Goal: Task Accomplishment & Management: Complete application form

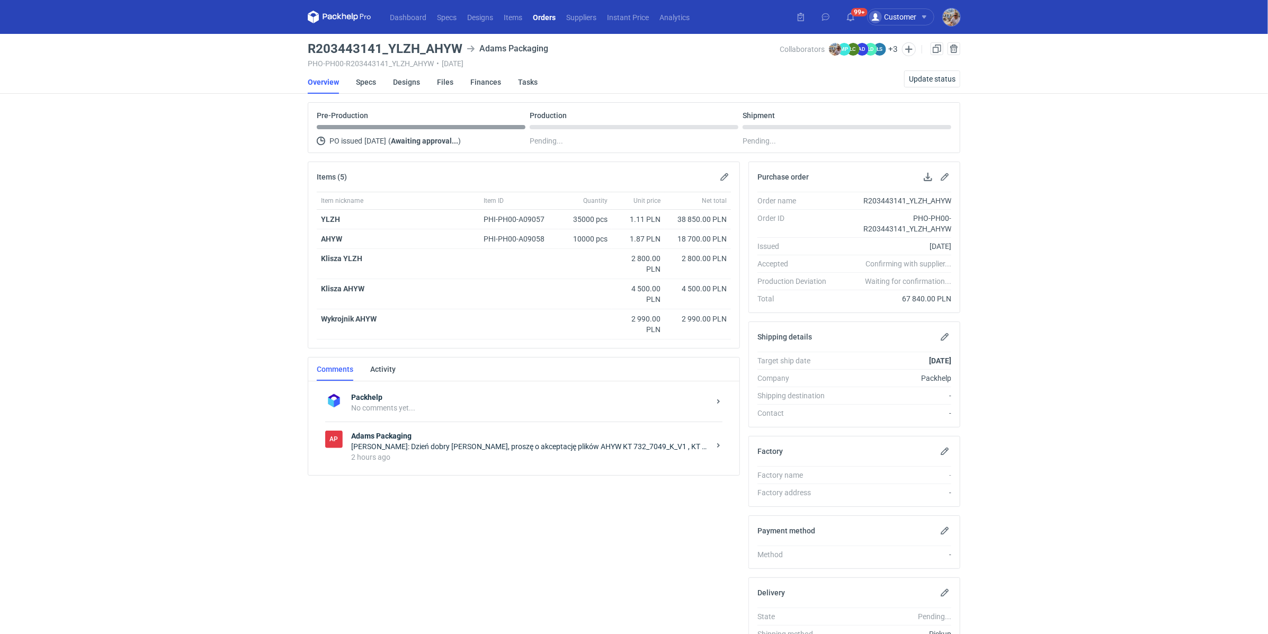
click at [459, 436] on strong "Adams Packaging" at bounding box center [530, 436] width 359 height 11
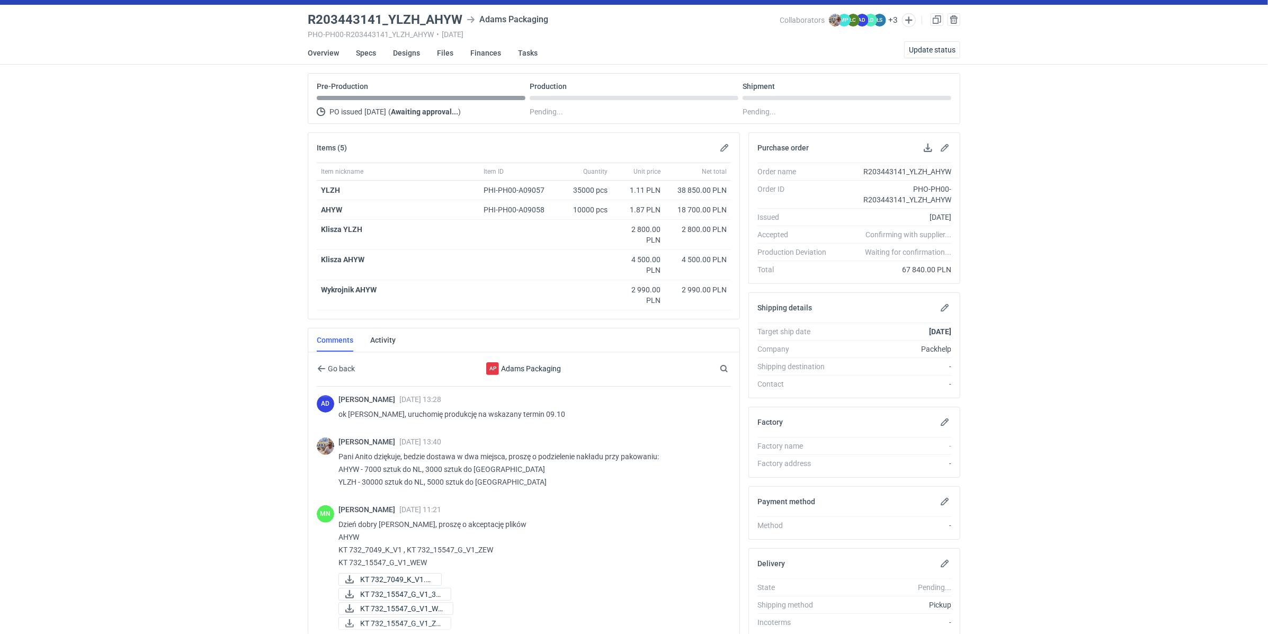
scroll to position [131, 0]
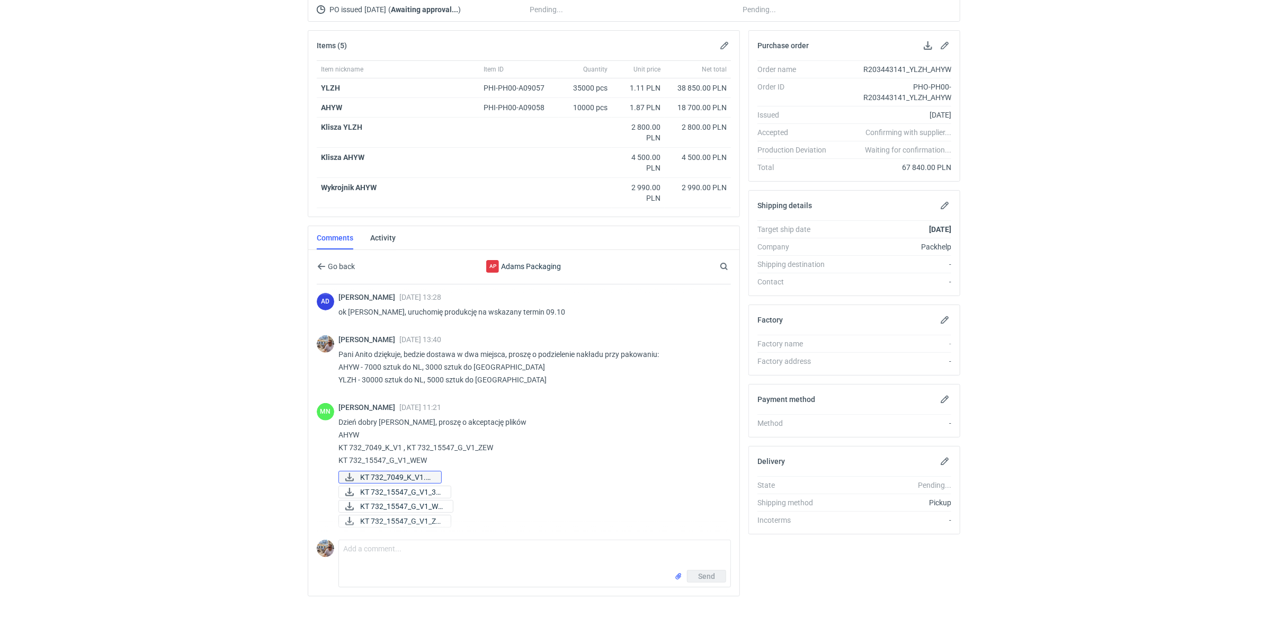
click at [386, 472] on span "KT 732_7049_K_V1.pdf" at bounding box center [396, 477] width 73 height 12
click at [381, 486] on span "KT 732_15547_G_V1_3D..." at bounding box center [401, 492] width 82 height 12
click at [381, 502] on span "KT 732_15547_G_V1_WE..." at bounding box center [402, 507] width 84 height 12
click at [383, 515] on span "KT 732_15547_G_V1_ZE..." at bounding box center [401, 521] width 82 height 12
drag, startPoint x: 354, startPoint y: 447, endPoint x: 439, endPoint y: 460, distance: 85.3
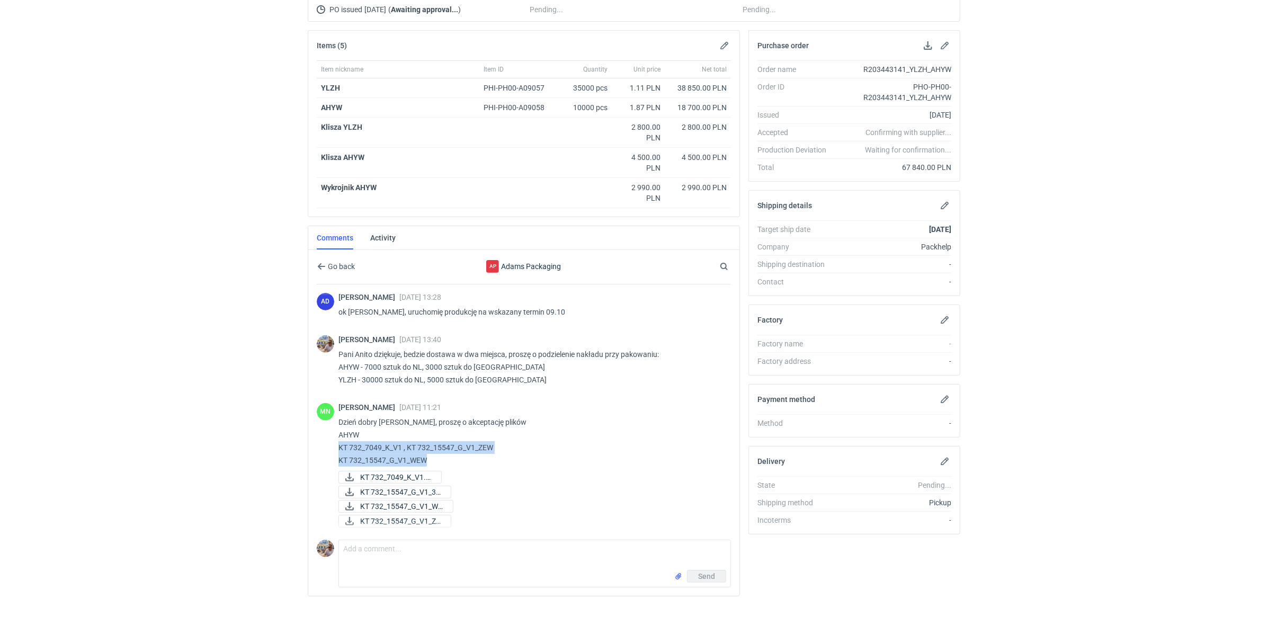
click at [439, 460] on div "MN [PERSON_NAME] [DATE] 11:21 Dzień dobry [PERSON_NAME], proszę o akceptację pl…" at bounding box center [524, 466] width 414 height 139
copy p "KT 732_7049_K_V1 , KT 732_15547_G_V1_ZEW KT 732_15547_G_V1_WEW"
click at [389, 553] on textarea "Comment message" at bounding box center [534, 555] width 391 height 30
paste textarea "KT 732_7049_K_V1 , KT 732_15547_G_V1_ZEW KT 732_15547_G_V1_WEW"
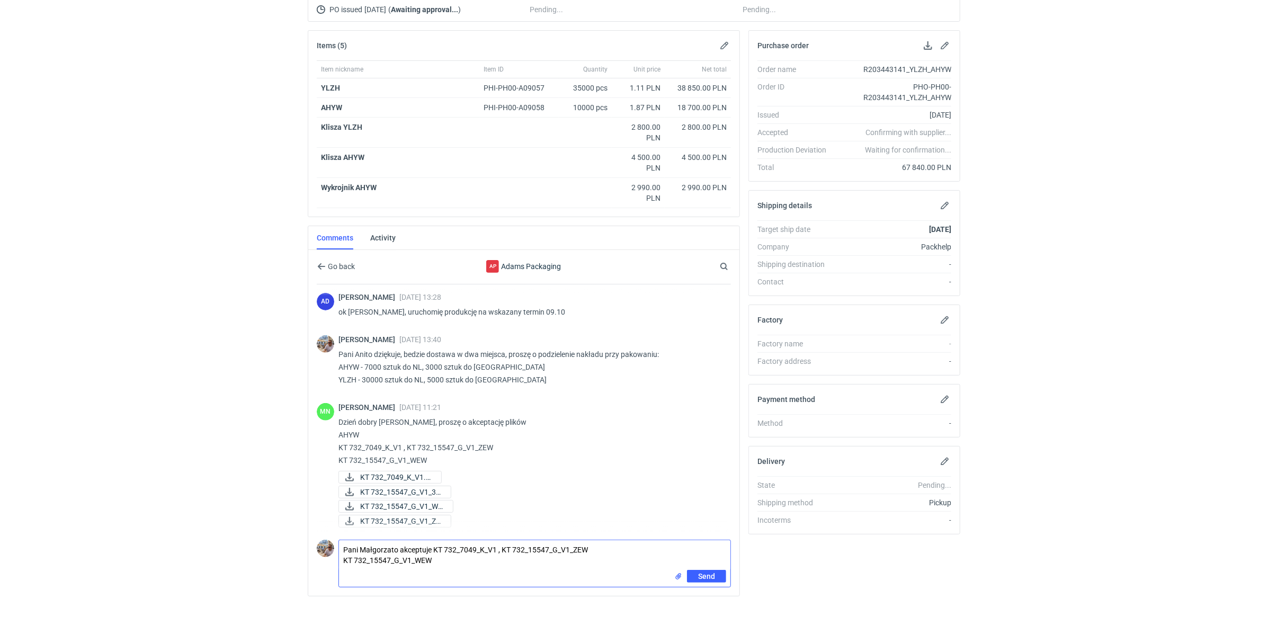
type textarea "Pani Małgorzato akceptuje KT 732_7049_K_V1 , KT 732_15547_G_V1_ZEW KT 732_15547…"
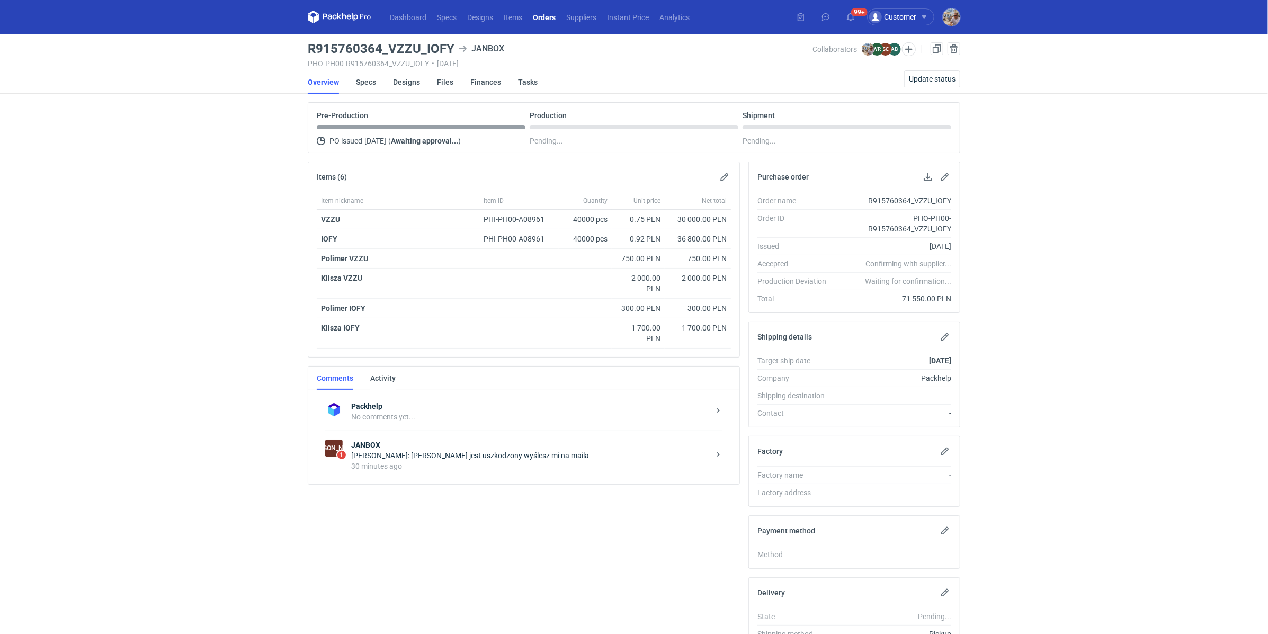
click at [385, 450] on div "Sylwia Cichórz: Michał plik jest uszkodzony wyślesz mi na maila" at bounding box center [530, 455] width 359 height 11
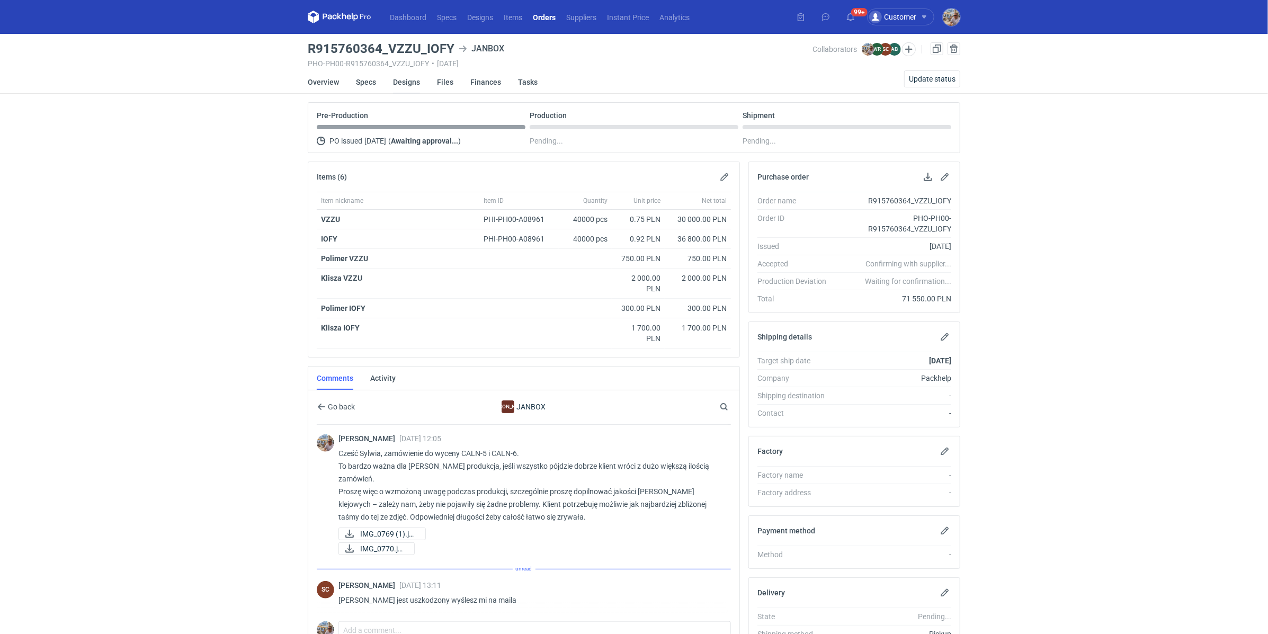
click at [401, 86] on link "Designs" at bounding box center [406, 81] width 27 height 23
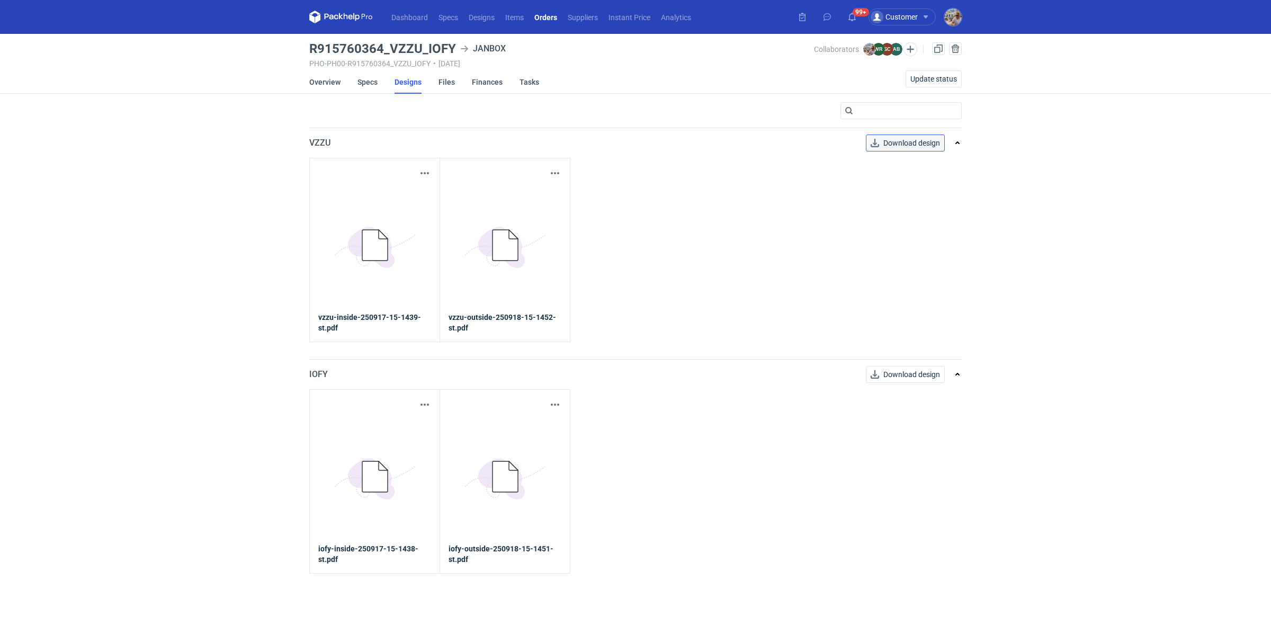
click at [893, 147] on span "Download design" at bounding box center [912, 142] width 57 height 7
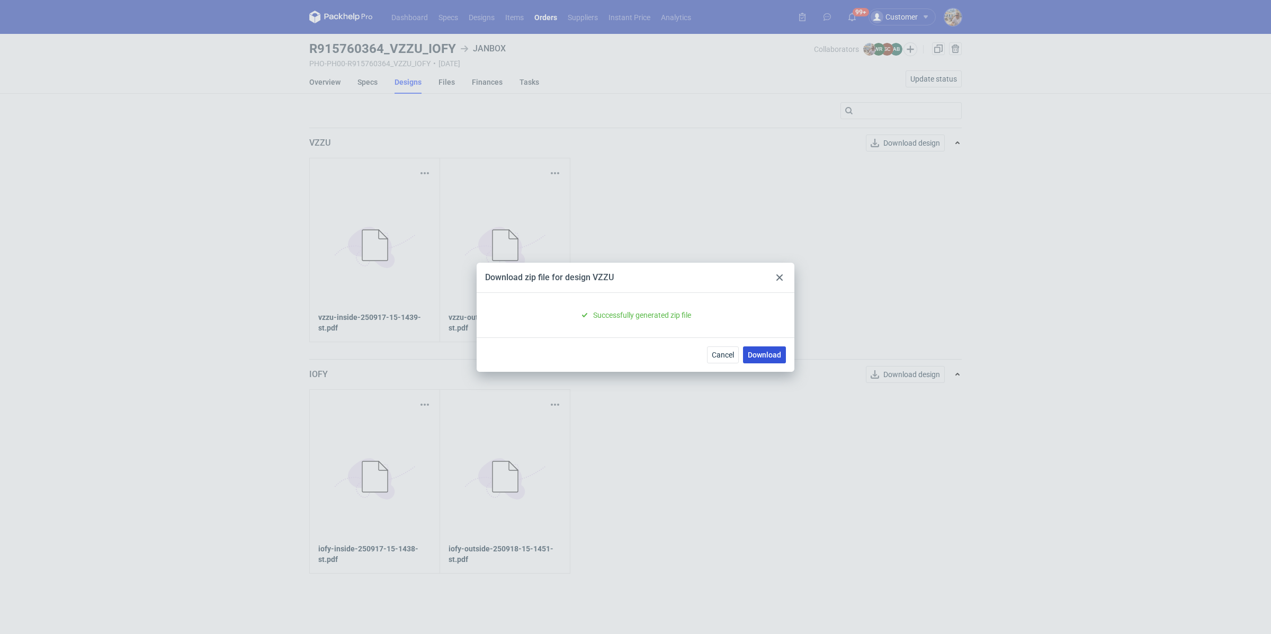
click at [767, 359] on link "Download" at bounding box center [764, 354] width 43 height 17
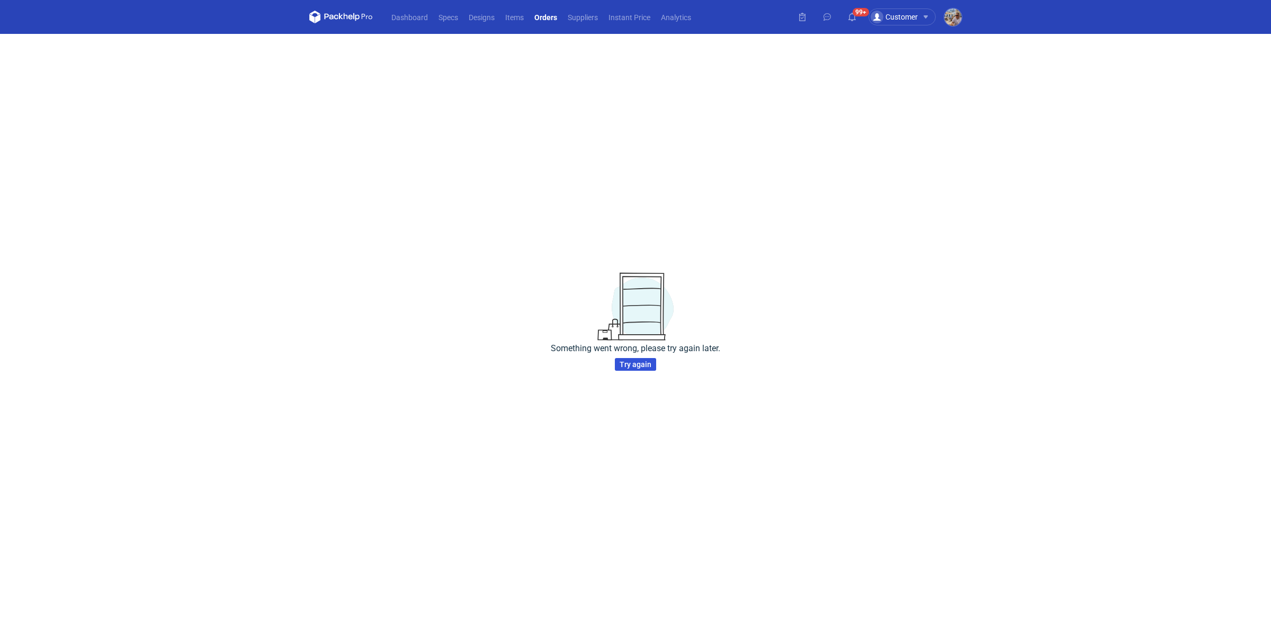
click at [642, 369] on button "Try again" at bounding box center [635, 364] width 41 height 13
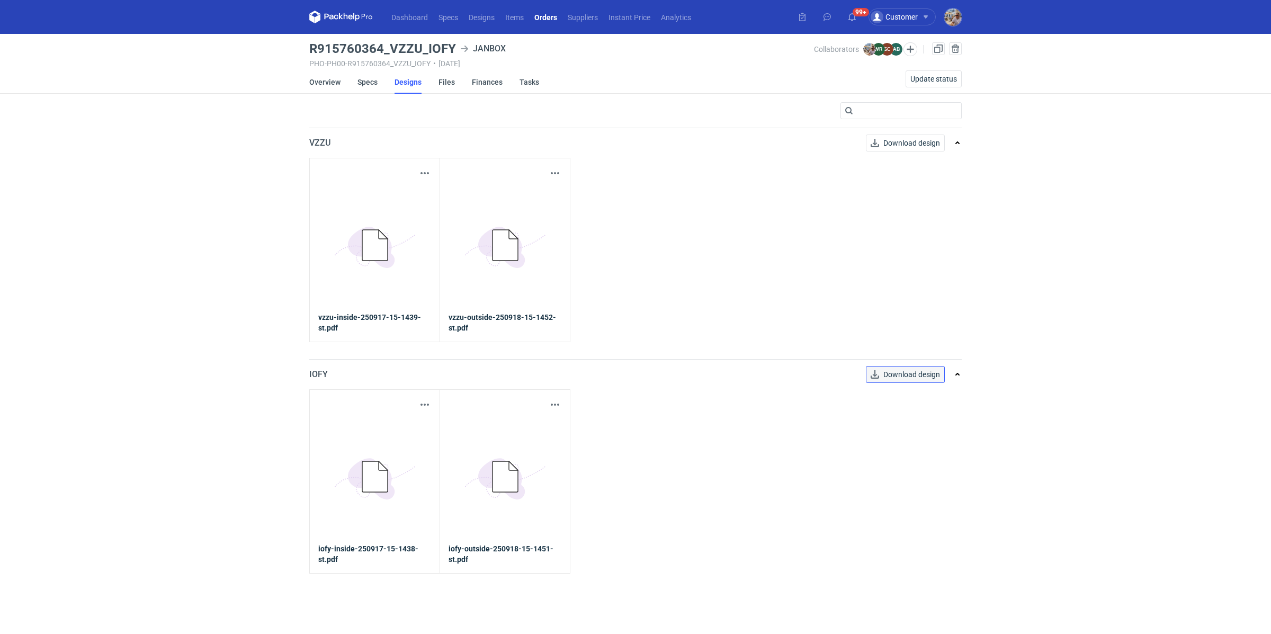
click at [912, 381] on button "Download design" at bounding box center [905, 374] width 79 height 17
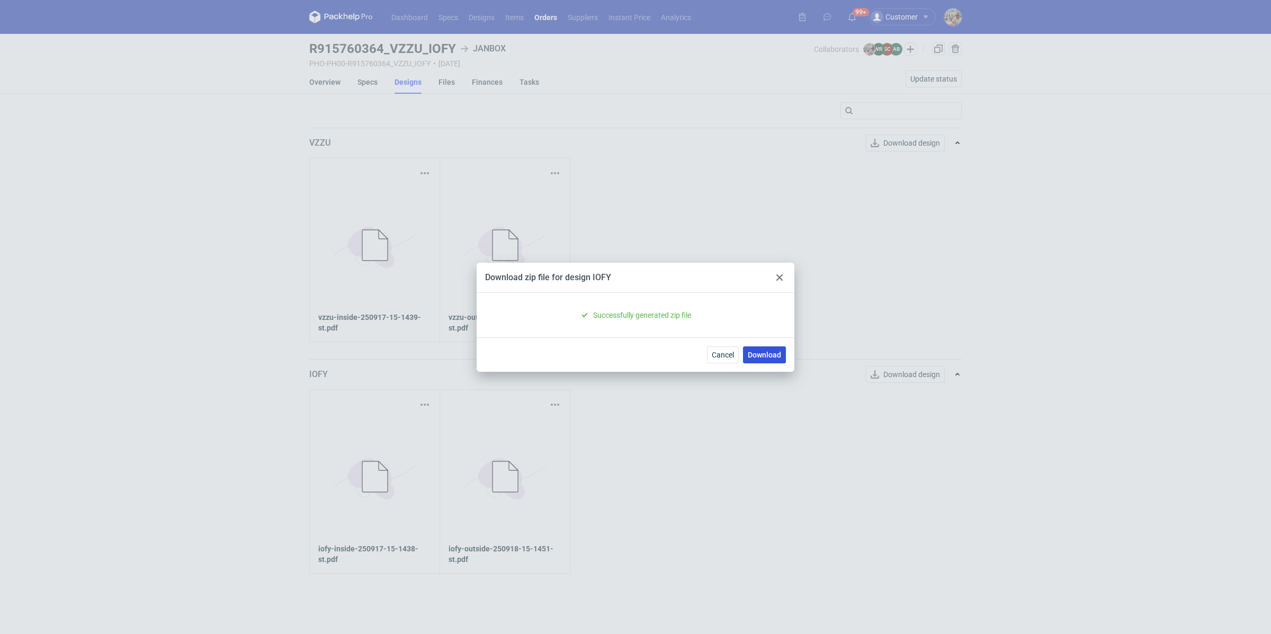
click at [763, 355] on link "Download" at bounding box center [764, 354] width 43 height 17
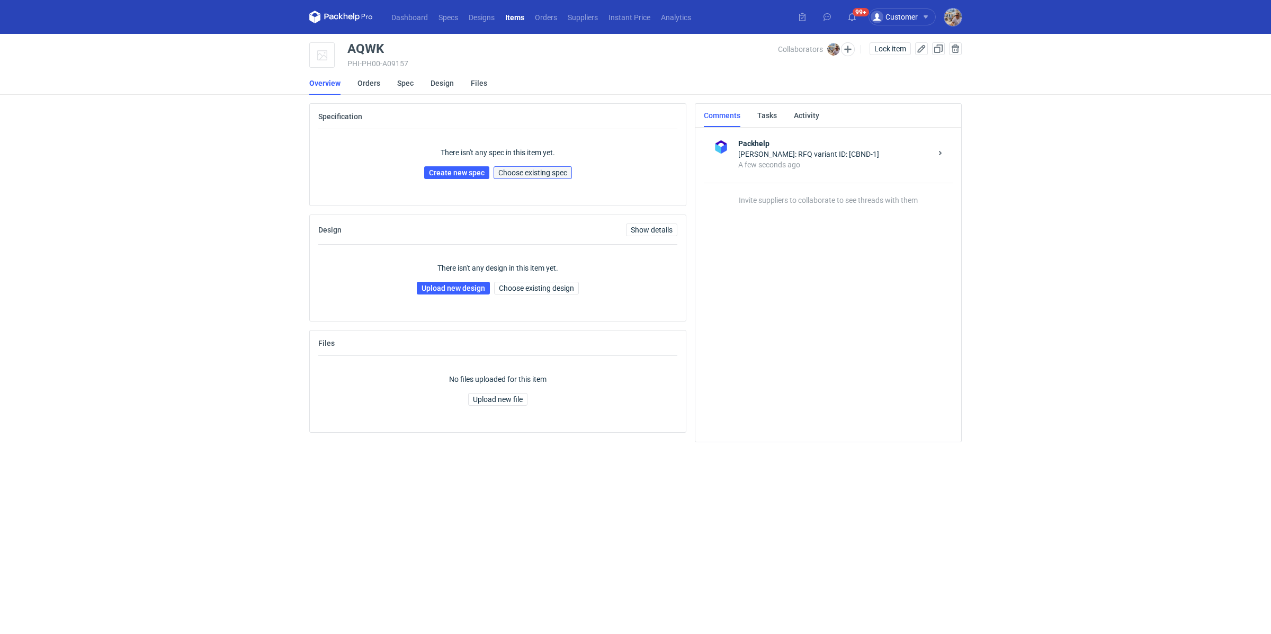
click at [539, 171] on span "Choose existing spec" at bounding box center [532, 172] width 69 height 7
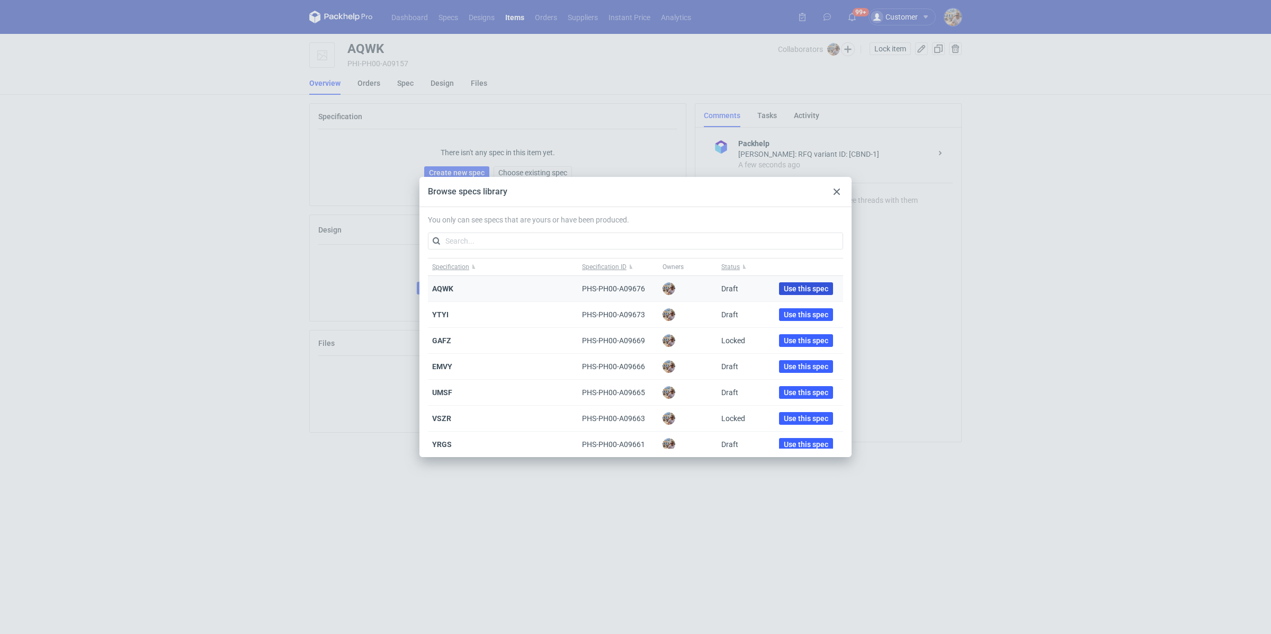
click at [816, 289] on span "Use this spec" at bounding box center [806, 288] width 44 height 7
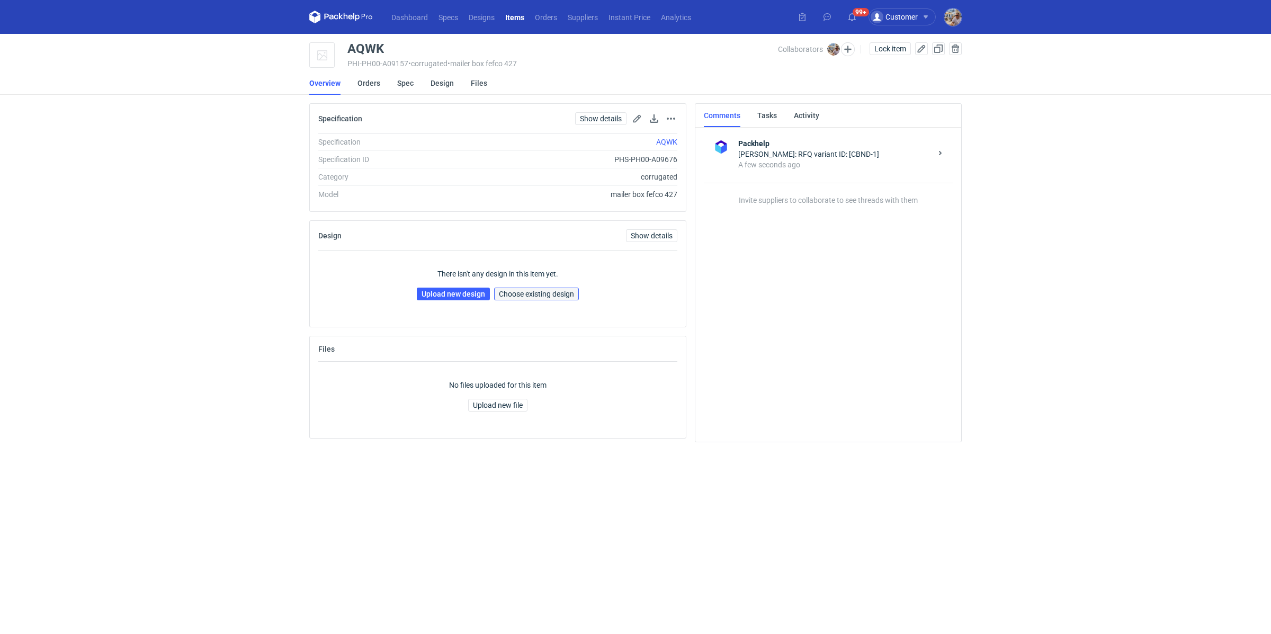
click at [523, 297] on span "Choose existing design" at bounding box center [536, 293] width 75 height 7
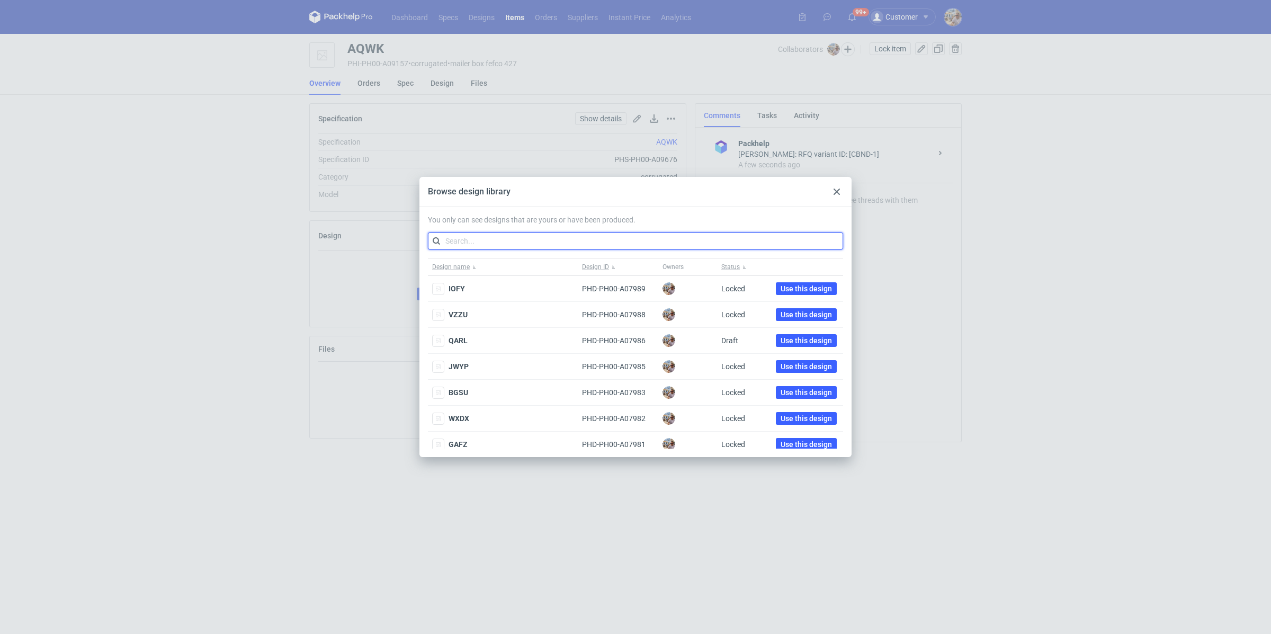
click at [485, 236] on input "text" at bounding box center [635, 241] width 415 height 17
paste input "PYEX"
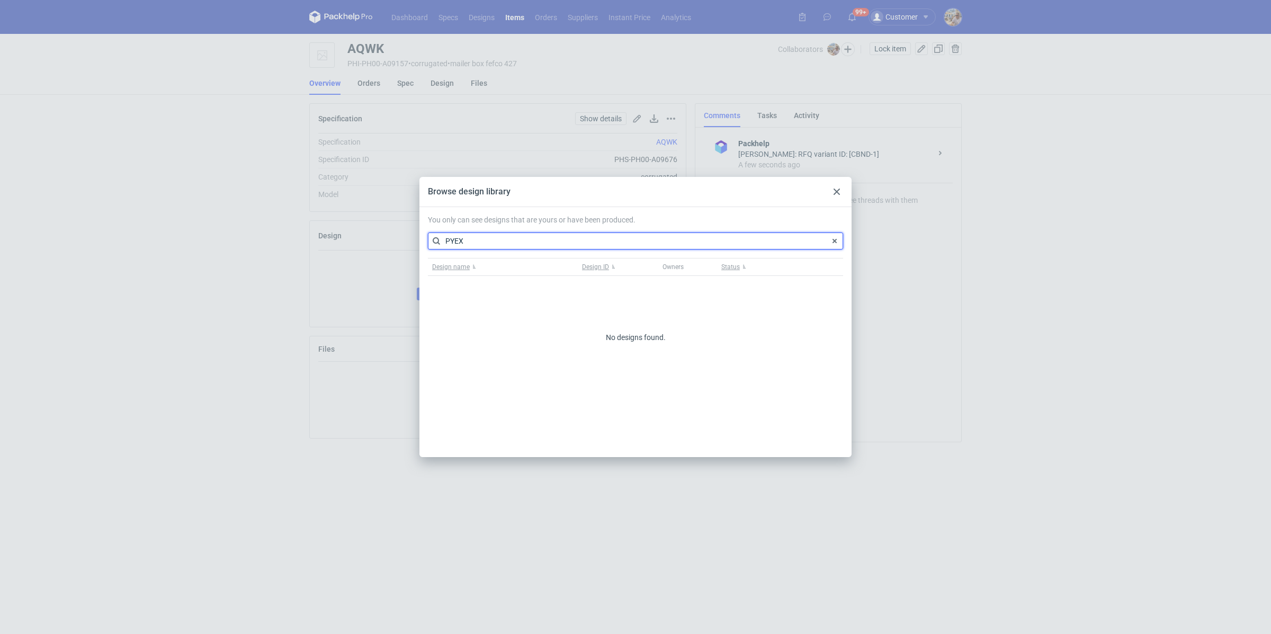
type input "PYEX"
click at [382, 277] on div "Browse design library You only can see designs that are yours or have been prod…" at bounding box center [635, 317] width 1271 height 634
click at [842, 195] on div at bounding box center [837, 191] width 13 height 13
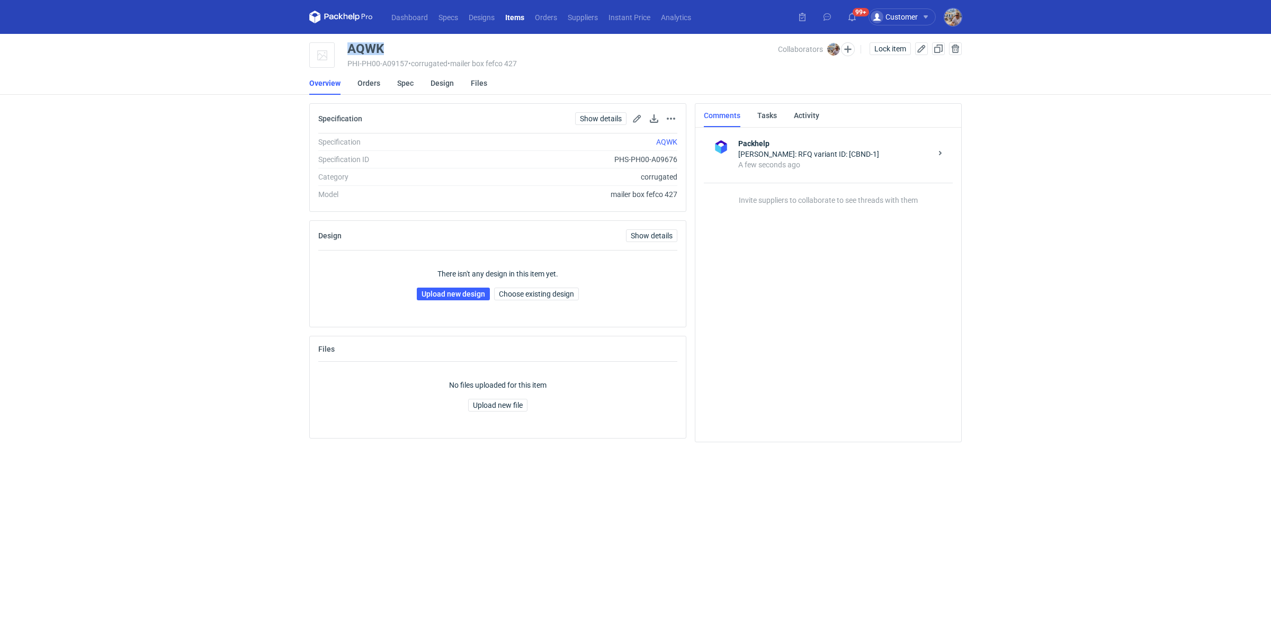
drag, startPoint x: 392, startPoint y: 44, endPoint x: 351, endPoint y: 46, distance: 41.3
click at [351, 46] on div "AQWK" at bounding box center [562, 48] width 431 height 13
copy div "AQWK"
click at [444, 284] on div "There isn't any design in this item yet. Upload new design Choose existing desi…" at bounding box center [497, 285] width 359 height 68
click at [446, 296] on link "Upload new design" at bounding box center [453, 294] width 73 height 13
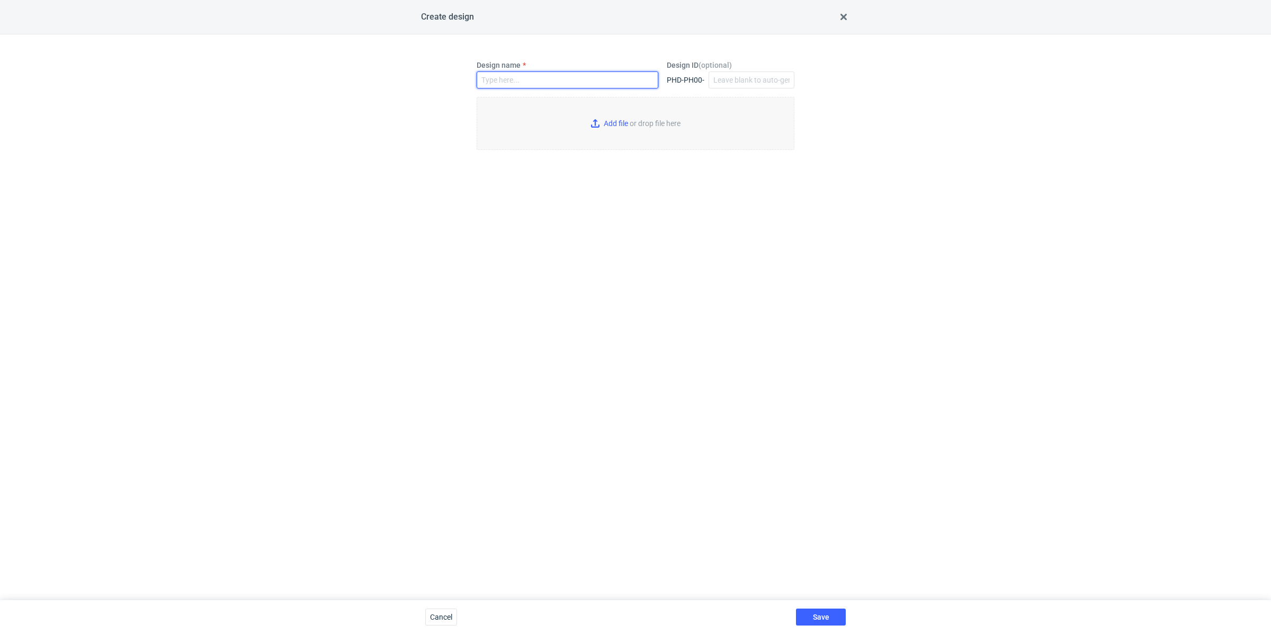
click at [526, 72] on input "Design name" at bounding box center [568, 80] width 182 height 17
paste input "AQWK"
type input "AQWK"
click at [599, 124] on input "Add file or drop file here" at bounding box center [636, 123] width 318 height 53
click at [599, 125] on input "Add file or drop file here" at bounding box center [636, 123] width 318 height 53
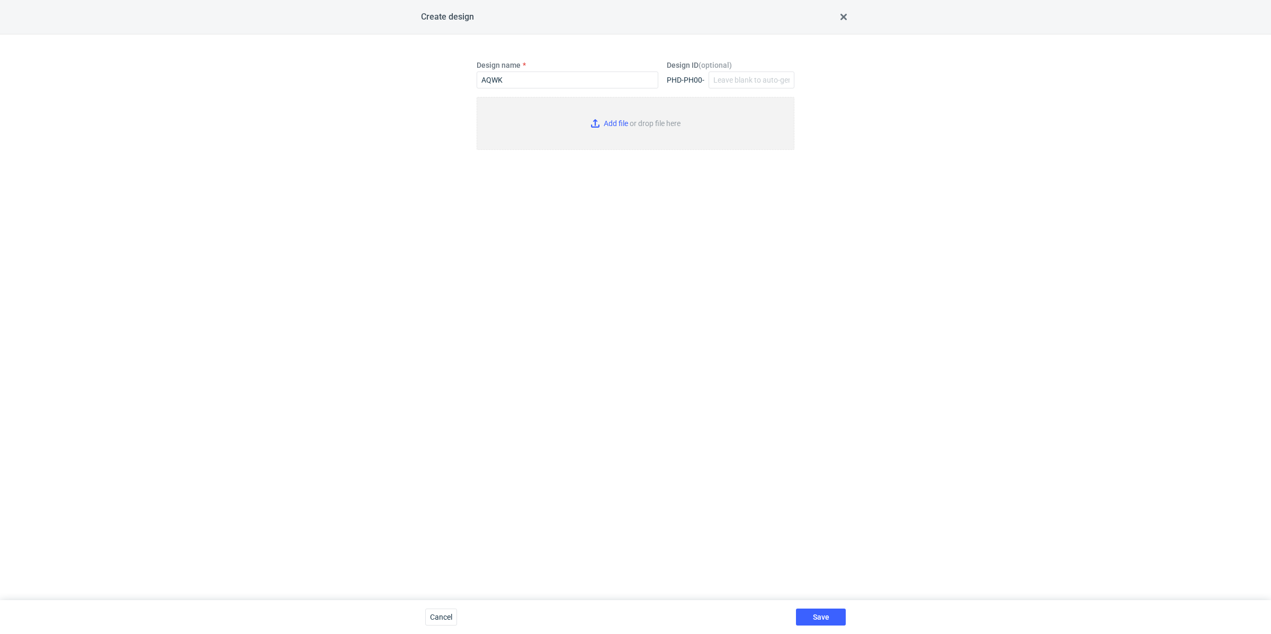
type input "C:\fakepath\q024682-a1-1skala-1-1.pdf"
click at [825, 617] on span "Save" at bounding box center [821, 616] width 16 height 7
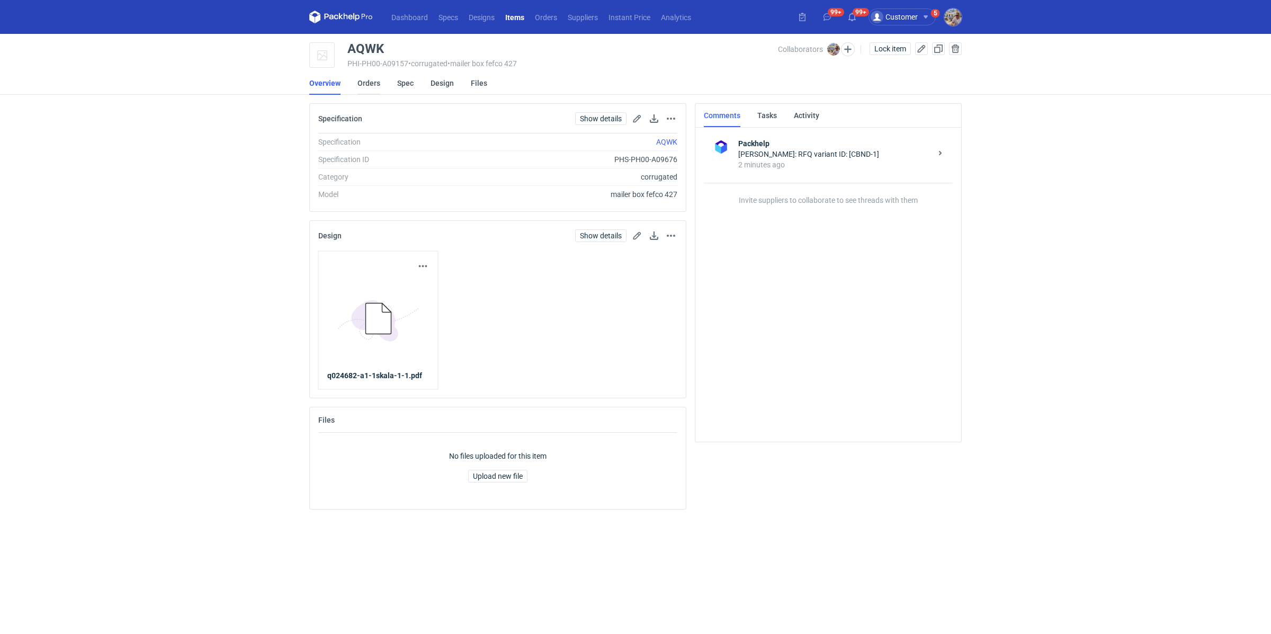
click at [372, 86] on link "Orders" at bounding box center [369, 83] width 23 height 23
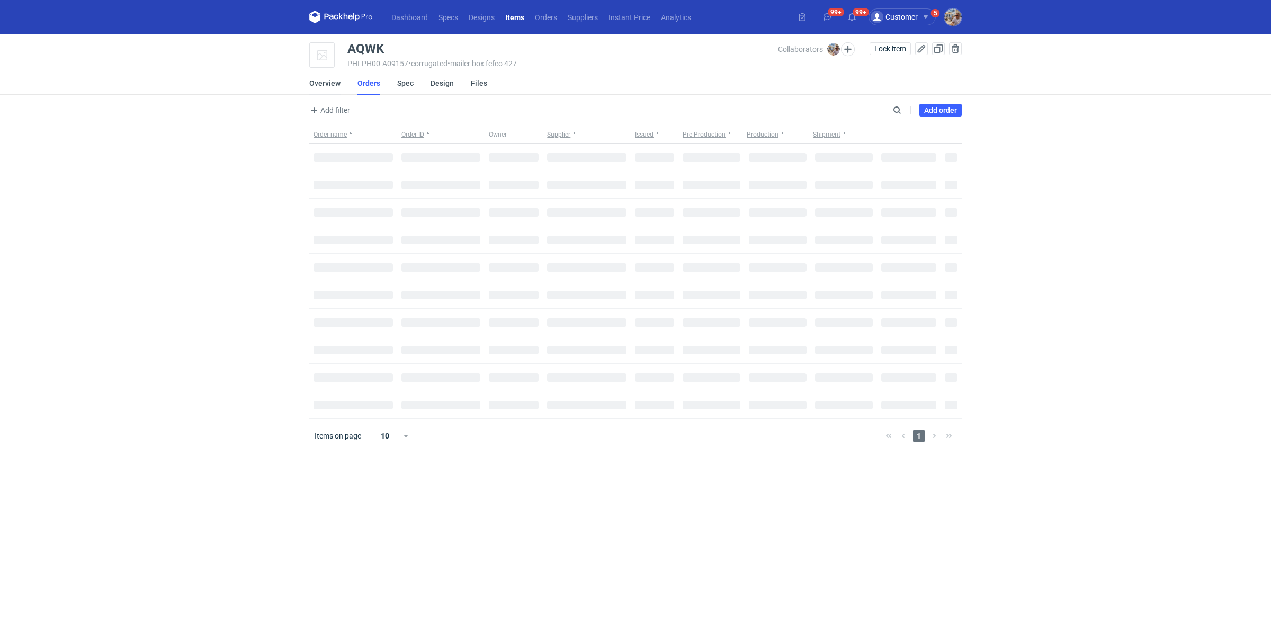
click at [331, 86] on link "Overview" at bounding box center [324, 83] width 31 height 23
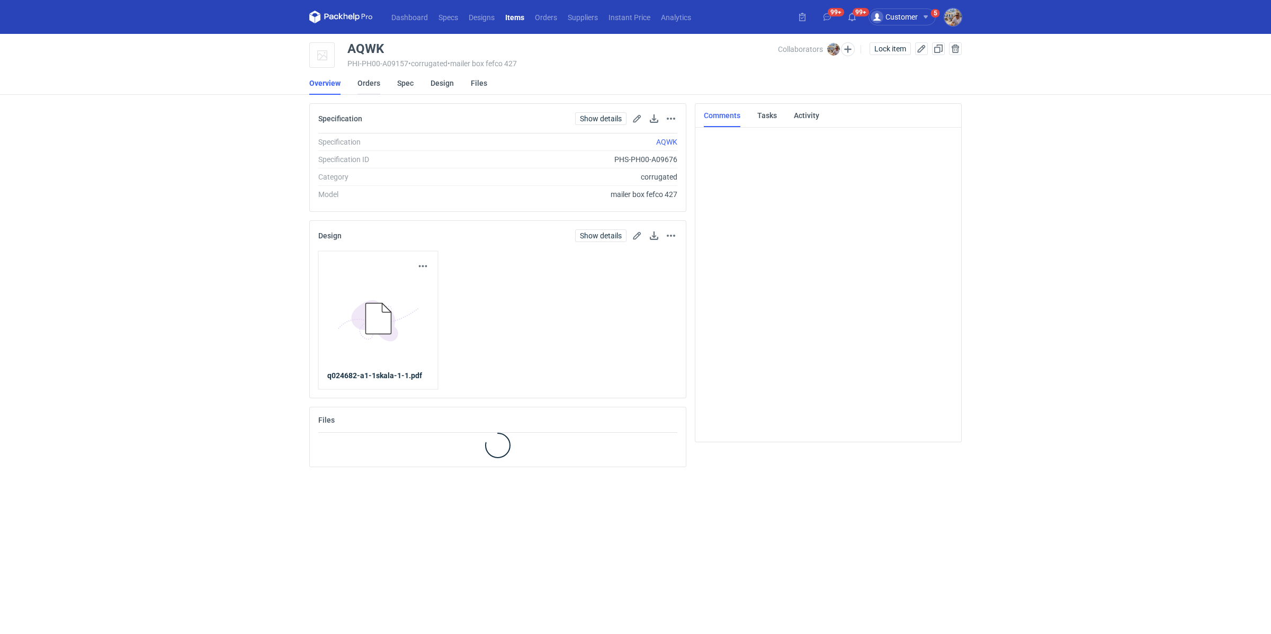
click at [377, 81] on link "Orders" at bounding box center [369, 83] width 23 height 23
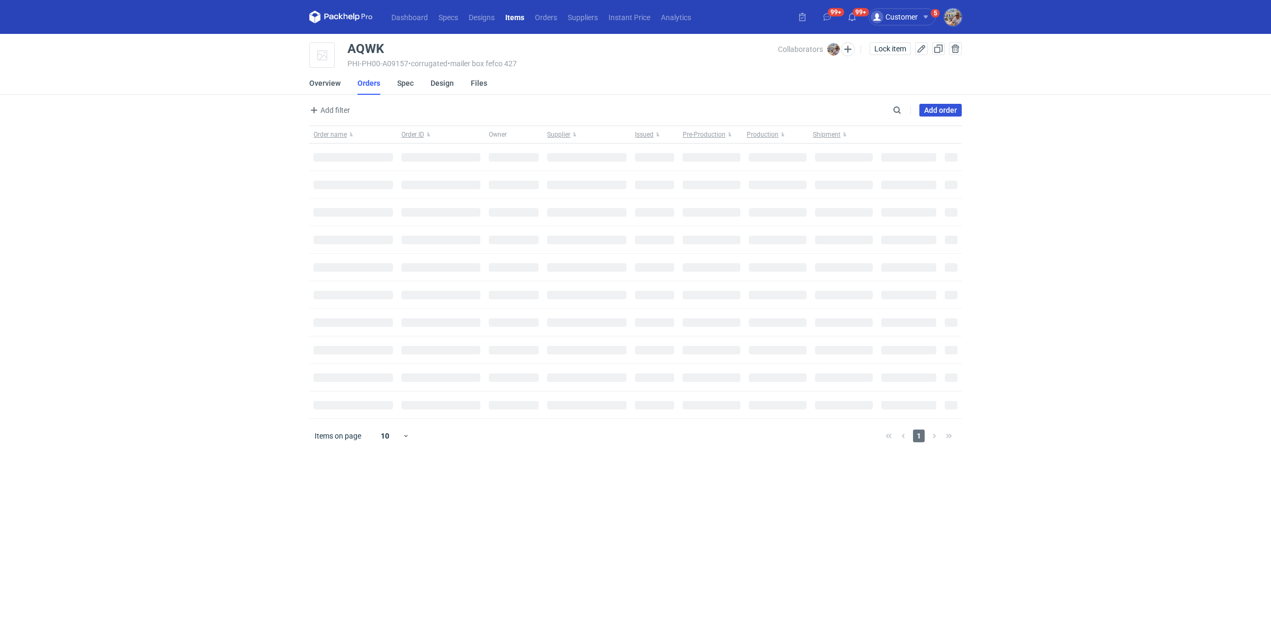
click at [943, 111] on link "Add order" at bounding box center [941, 110] width 42 height 13
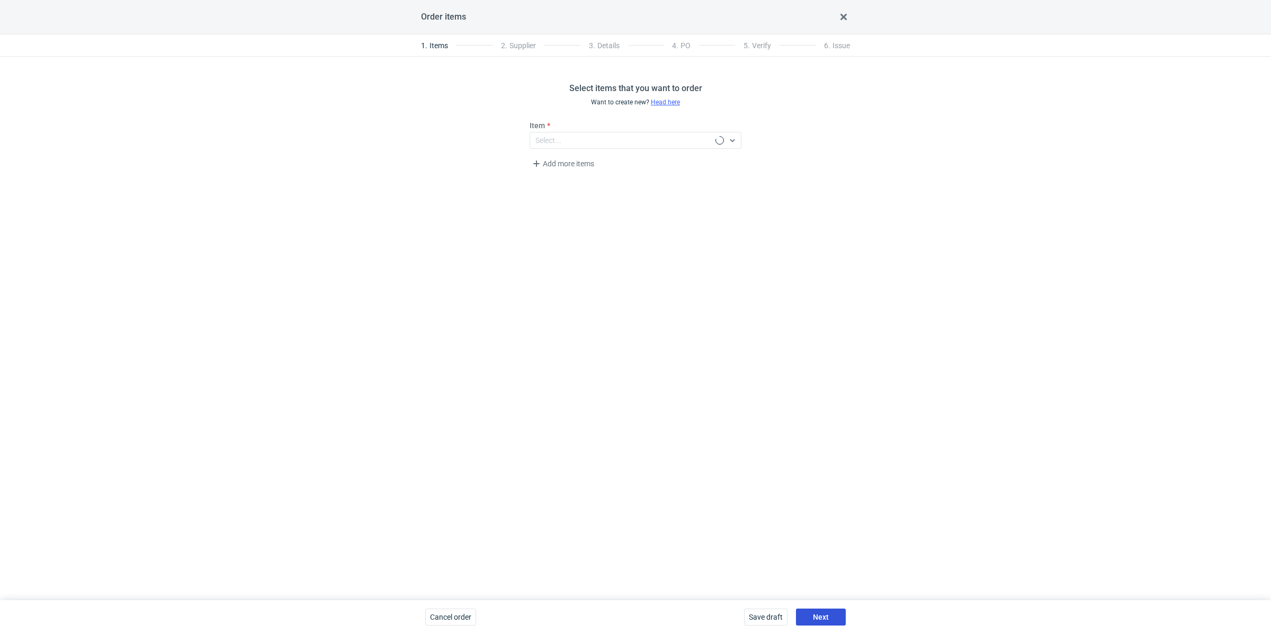
click at [818, 616] on span "Next" at bounding box center [821, 616] width 16 height 7
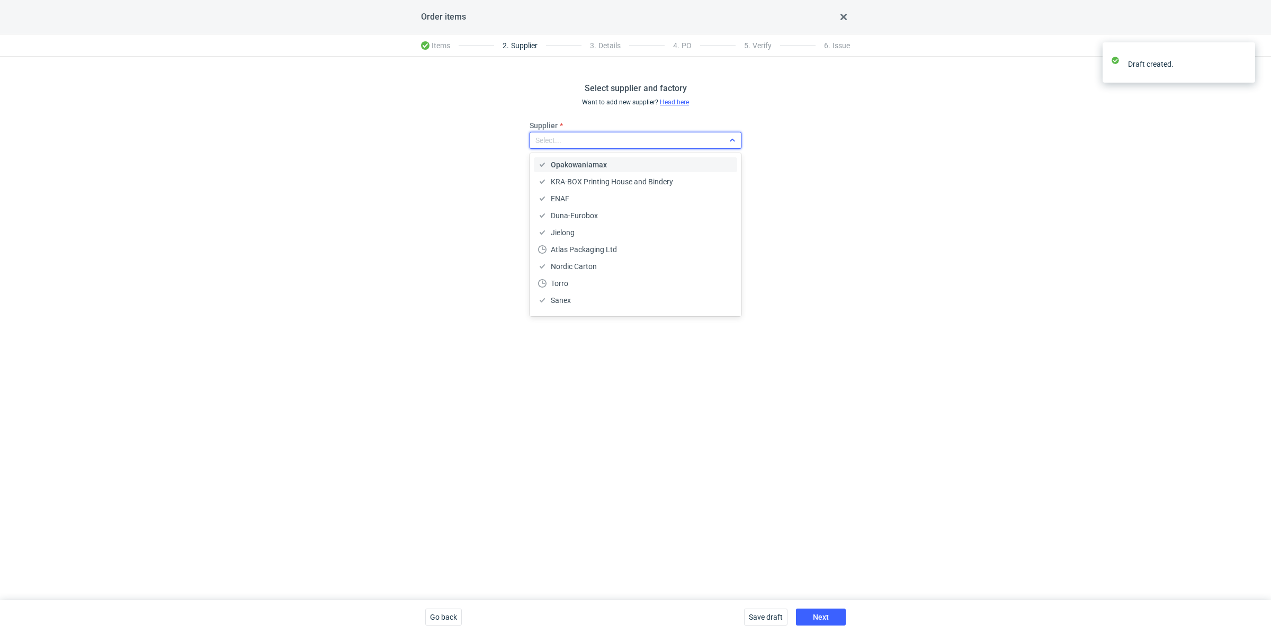
click at [555, 144] on div "Select..." at bounding box center [549, 140] width 26 height 11
type input "TFP"
click at [603, 163] on div "TFP Sp. z o.o." at bounding box center [635, 164] width 195 height 11
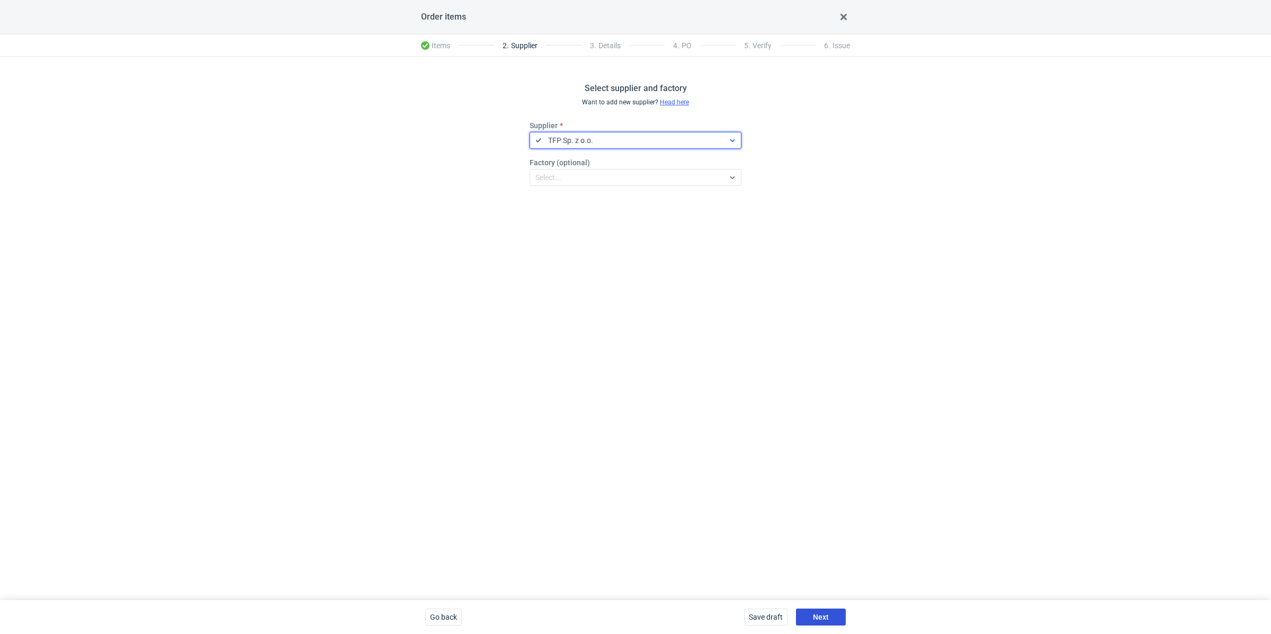
click at [833, 615] on button "Next" at bounding box center [821, 617] width 50 height 17
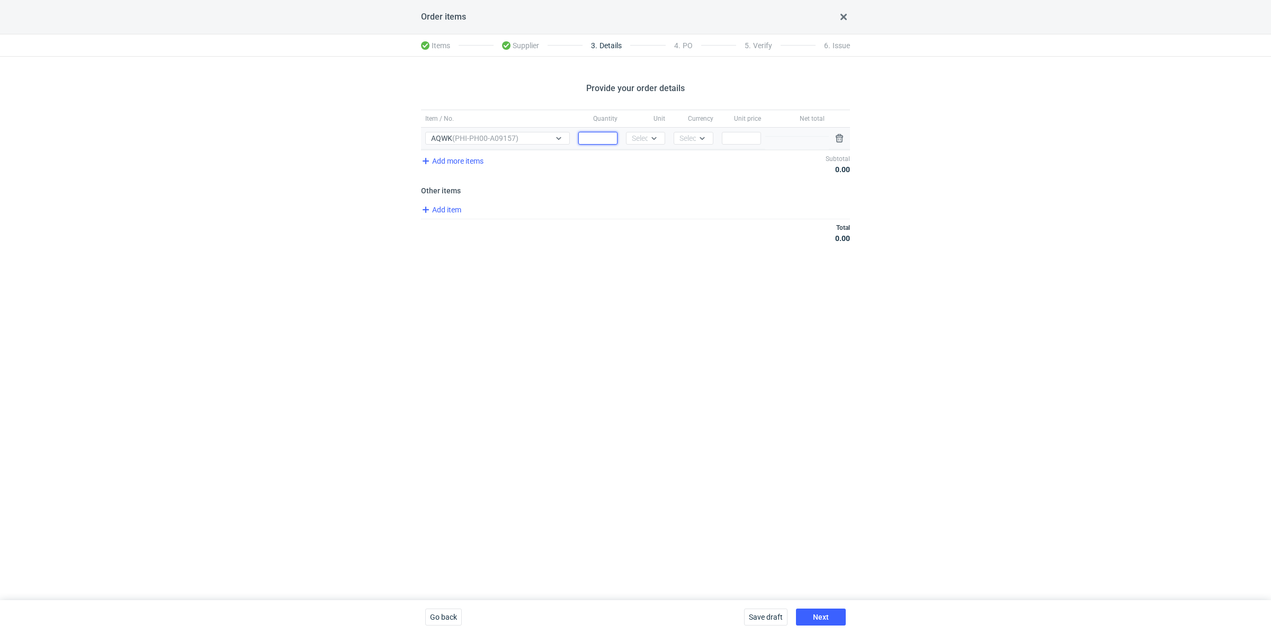
click at [596, 140] on input "Quantity" at bounding box center [597, 138] width 39 height 13
paste input "5000"
type input "5000"
click at [648, 144] on div "Select..." at bounding box center [645, 138] width 39 height 13
click at [653, 156] on div "pcs" at bounding box center [646, 160] width 22 height 11
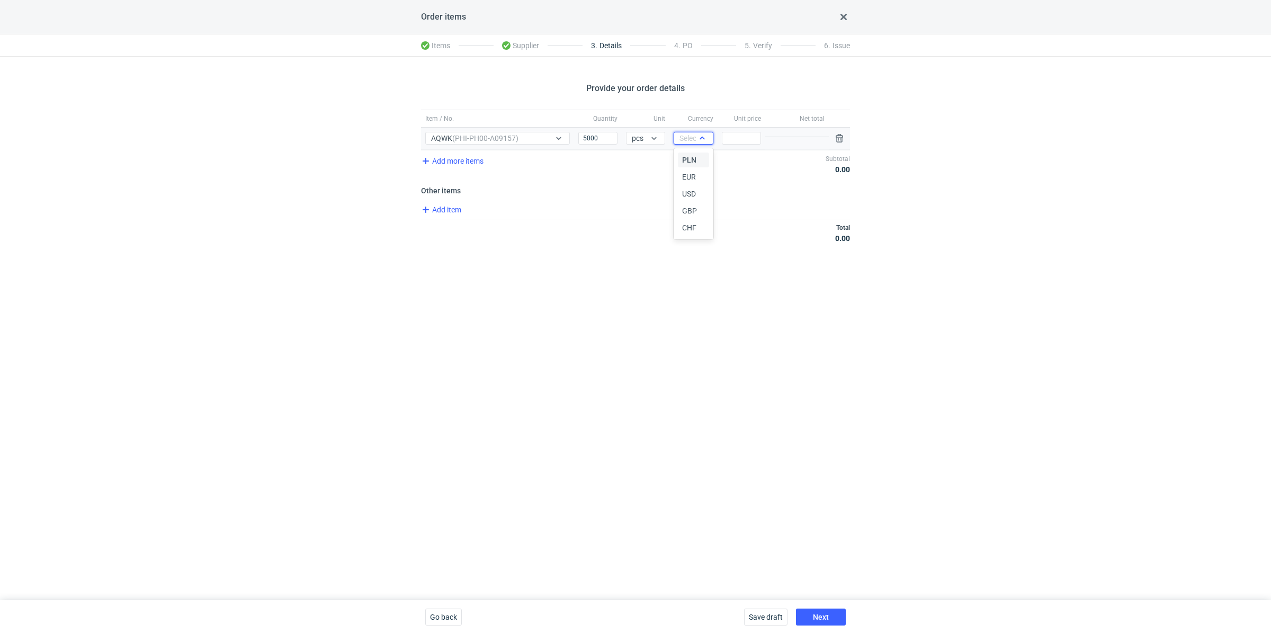
click at [684, 141] on div "Select..." at bounding box center [693, 138] width 26 height 11
click at [697, 160] on div "PLN" at bounding box center [693, 160] width 22 height 11
click at [754, 141] on input "Price" at bounding box center [741, 138] width 39 height 13
paste input "3.48"
type input "3.48"
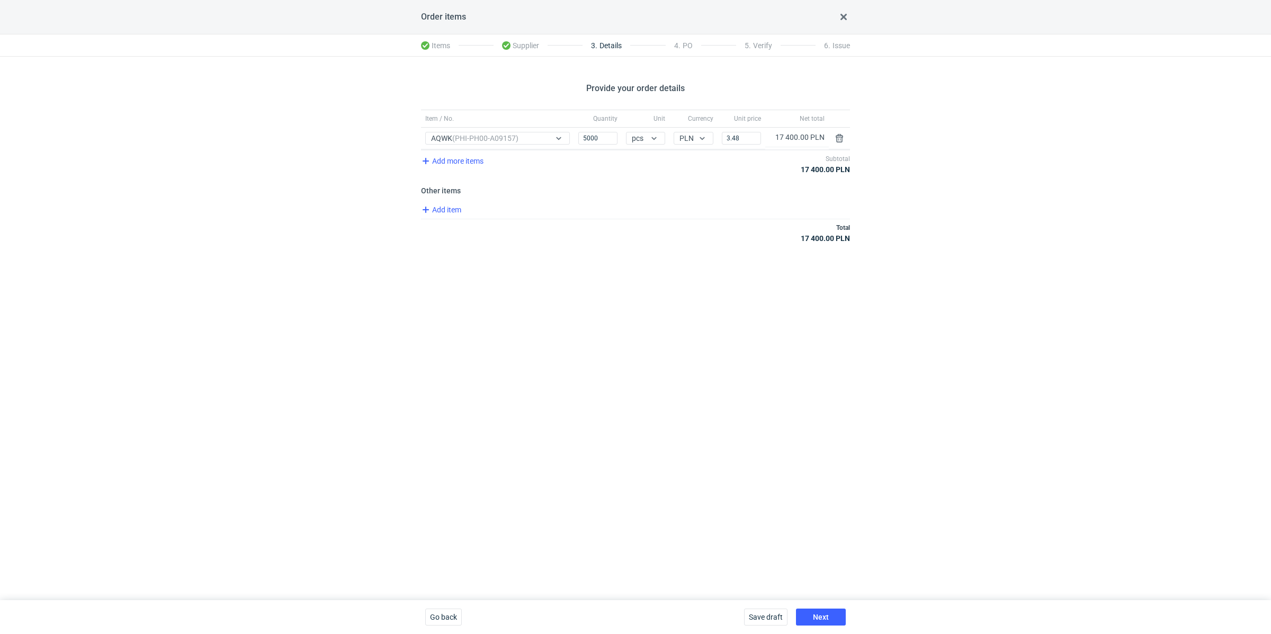
click at [771, 318] on div "Provide your order details Item / No. Quantity Unit Currency Unit price Net tot…" at bounding box center [635, 328] width 1271 height 543
click at [806, 610] on button "Next" at bounding box center [821, 617] width 50 height 17
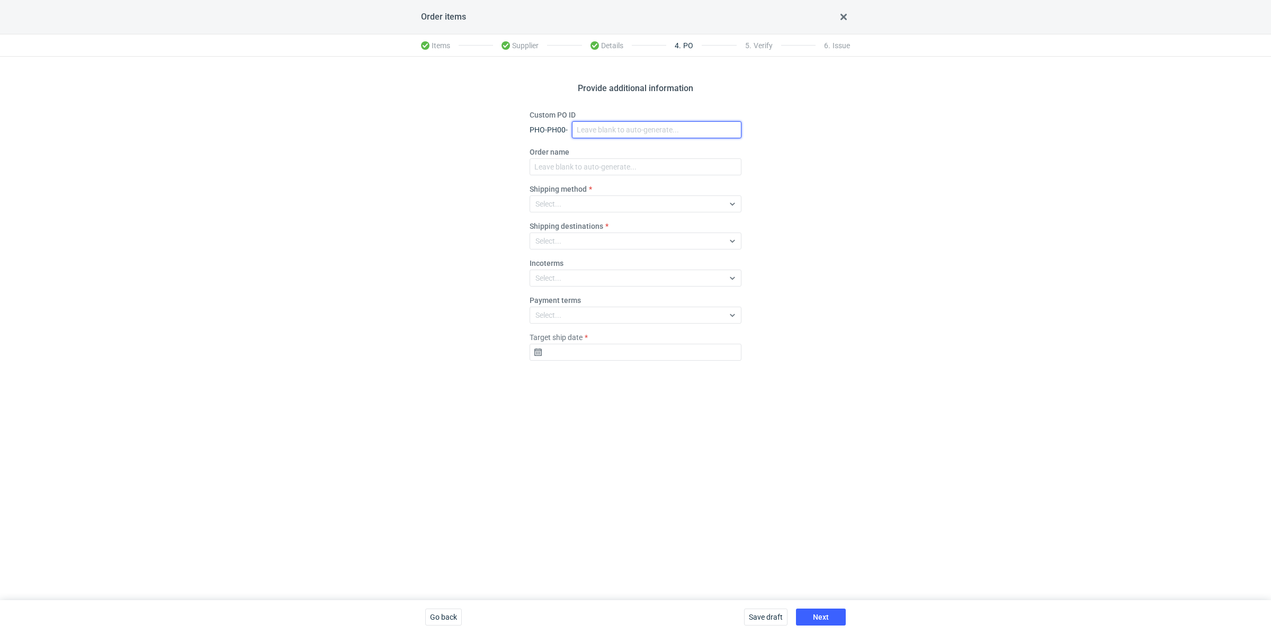
click at [601, 132] on input "Custom PO ID" at bounding box center [656, 129] width 169 height 17
paste input "R073356263"
paste input "AQWK"
drag, startPoint x: 673, startPoint y: 131, endPoint x: 567, endPoint y: 112, distance: 107.5
click at [567, 112] on div "Custom PO ID PHO-PH00- R073356263_AQWK" at bounding box center [636, 124] width 212 height 29
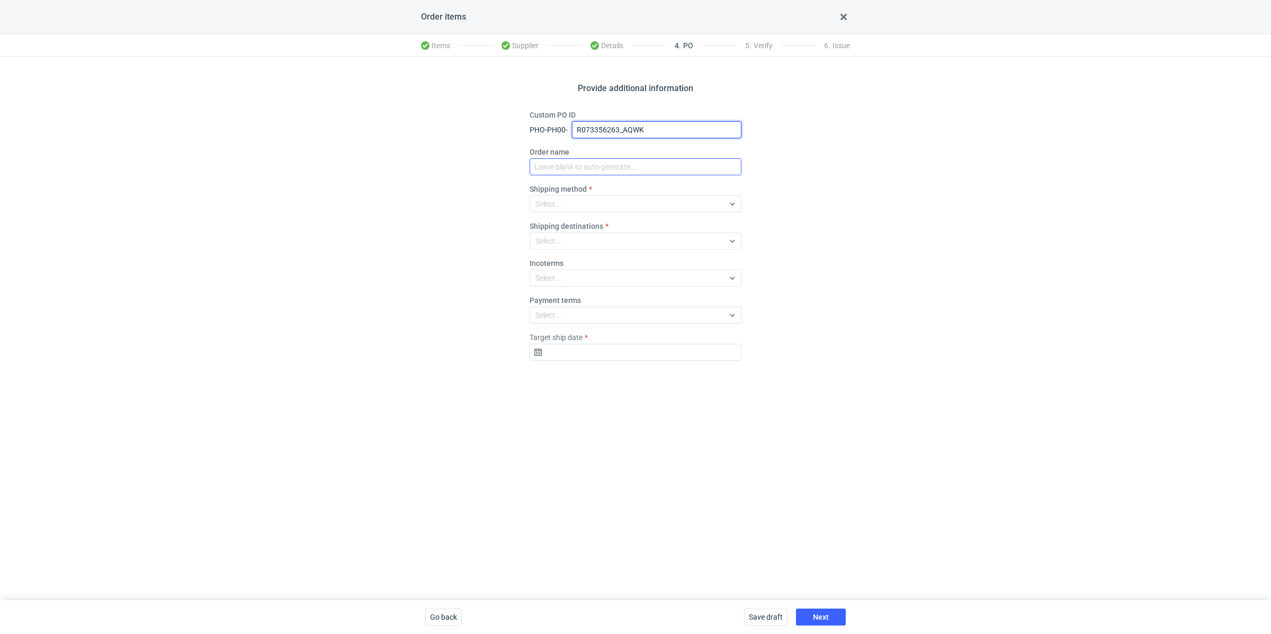
type input "R073356263_AQWK"
click at [577, 164] on input "Order name" at bounding box center [636, 166] width 212 height 17
paste input "R073356263_AQWK"
type input "R073356263_AQWK"
click at [571, 209] on div "Select..." at bounding box center [627, 204] width 194 height 15
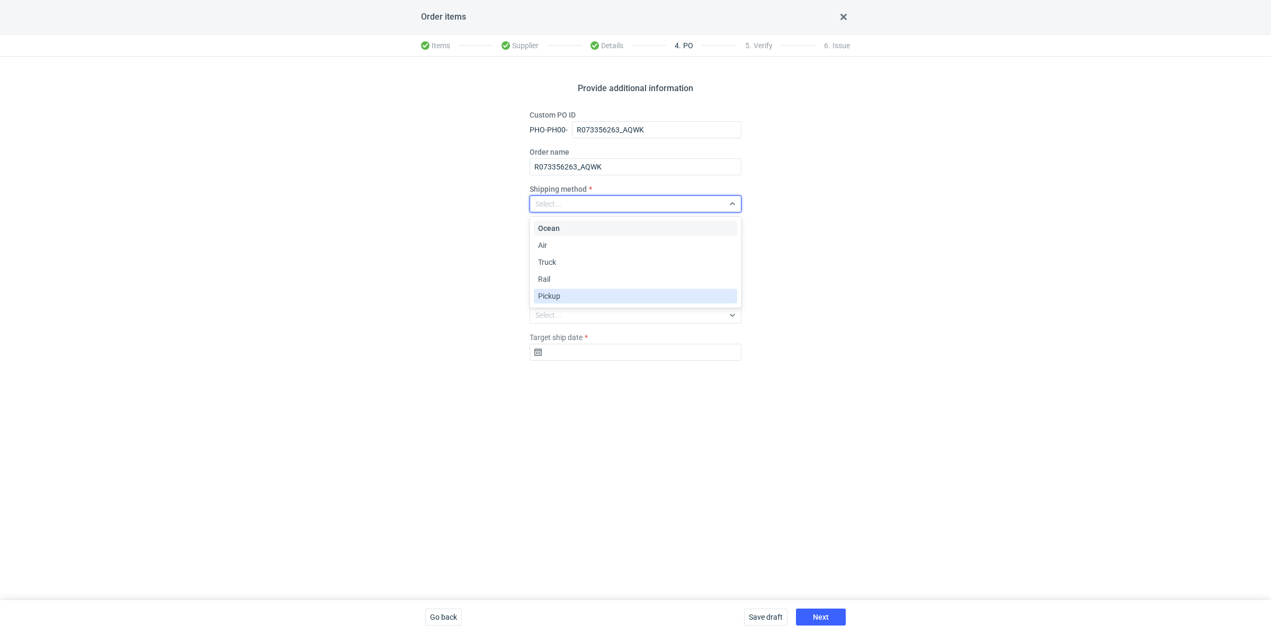
click at [577, 301] on div "Pickup" at bounding box center [635, 296] width 203 height 15
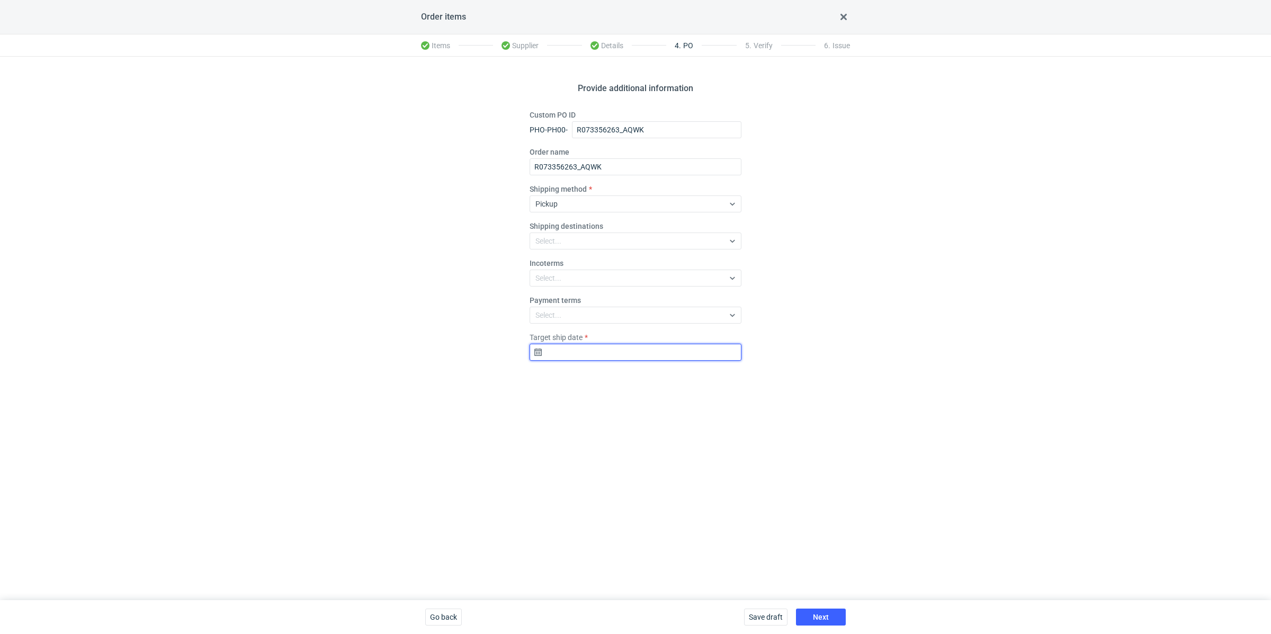
click at [621, 352] on input "Target ship date" at bounding box center [636, 352] width 212 height 17
click at [691, 379] on use "Go forward 1 month" at bounding box center [690, 380] width 7 height 6
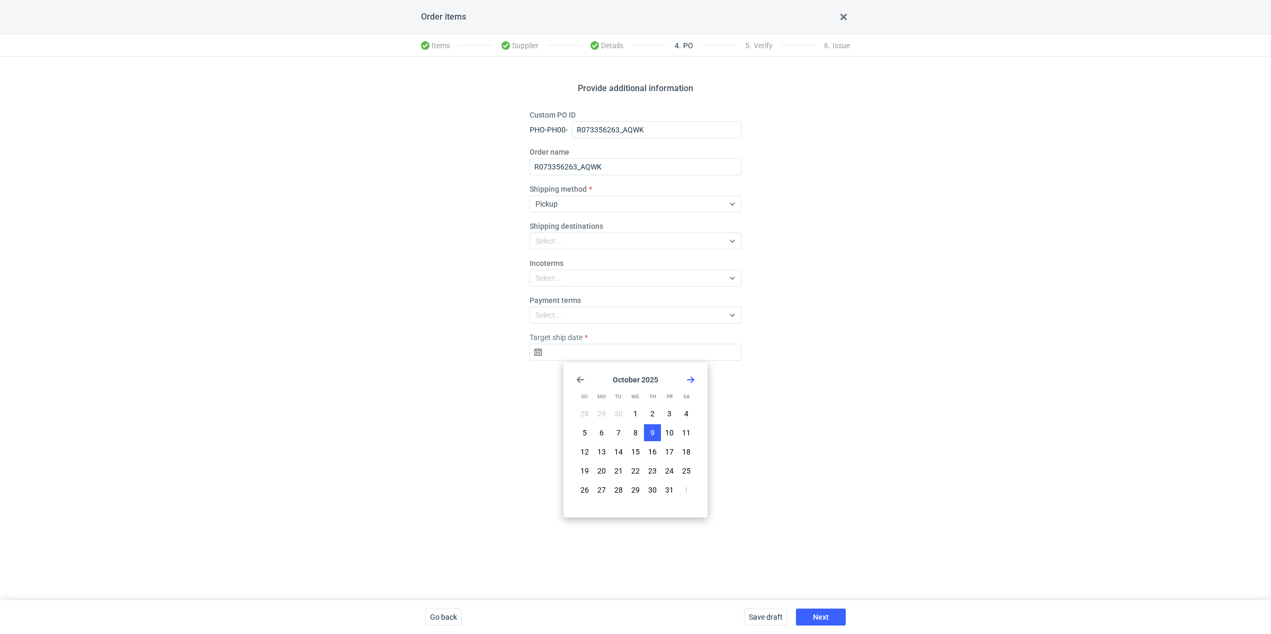
click at [654, 431] on span "9" at bounding box center [652, 432] width 4 height 11
type input "2025-10-09"
click at [815, 615] on span "Next" at bounding box center [821, 616] width 16 height 7
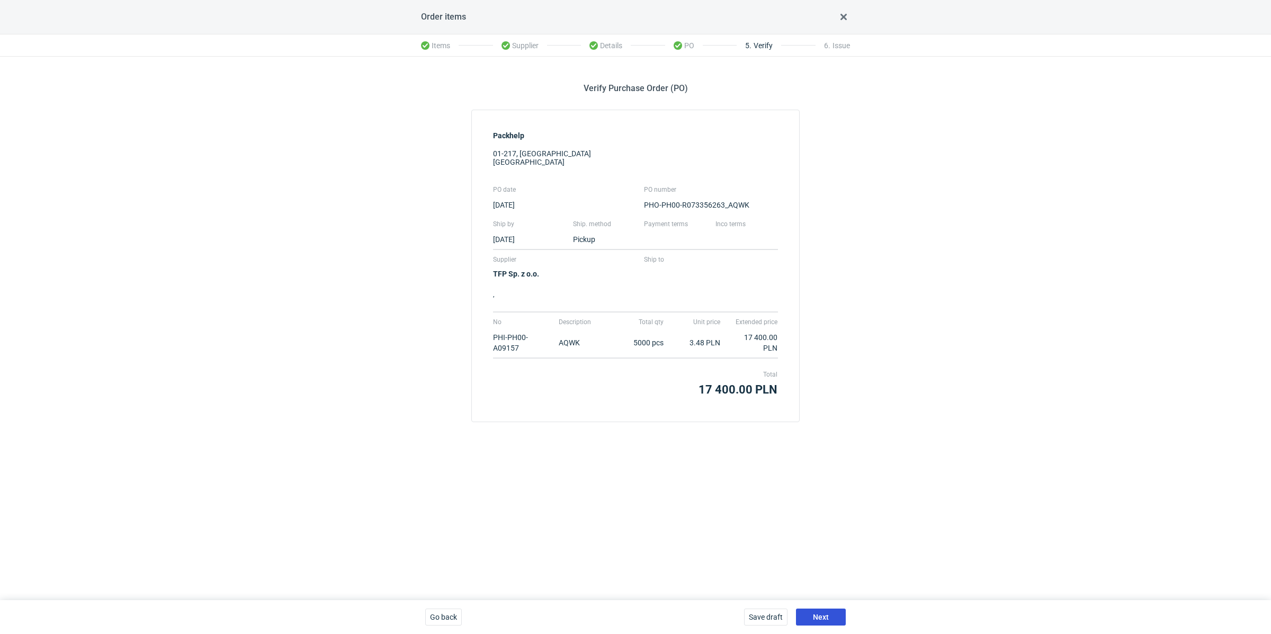
click at [839, 615] on button "Next" at bounding box center [821, 617] width 50 height 17
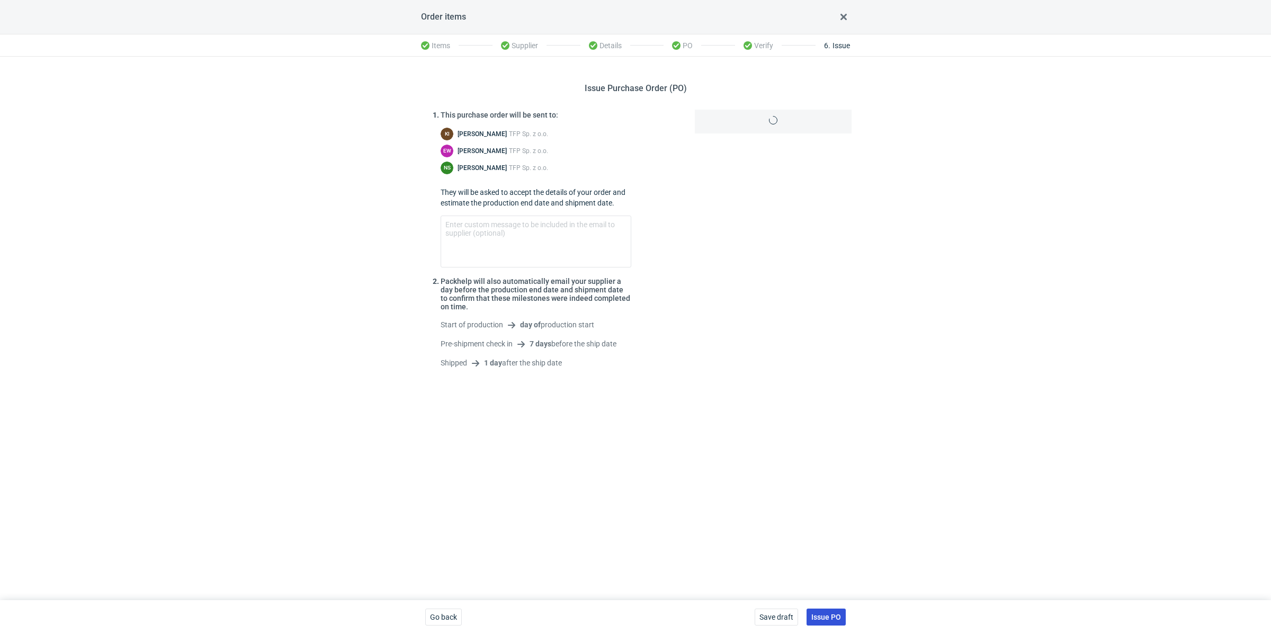
click at [839, 615] on span "Issue PO" at bounding box center [826, 616] width 30 height 7
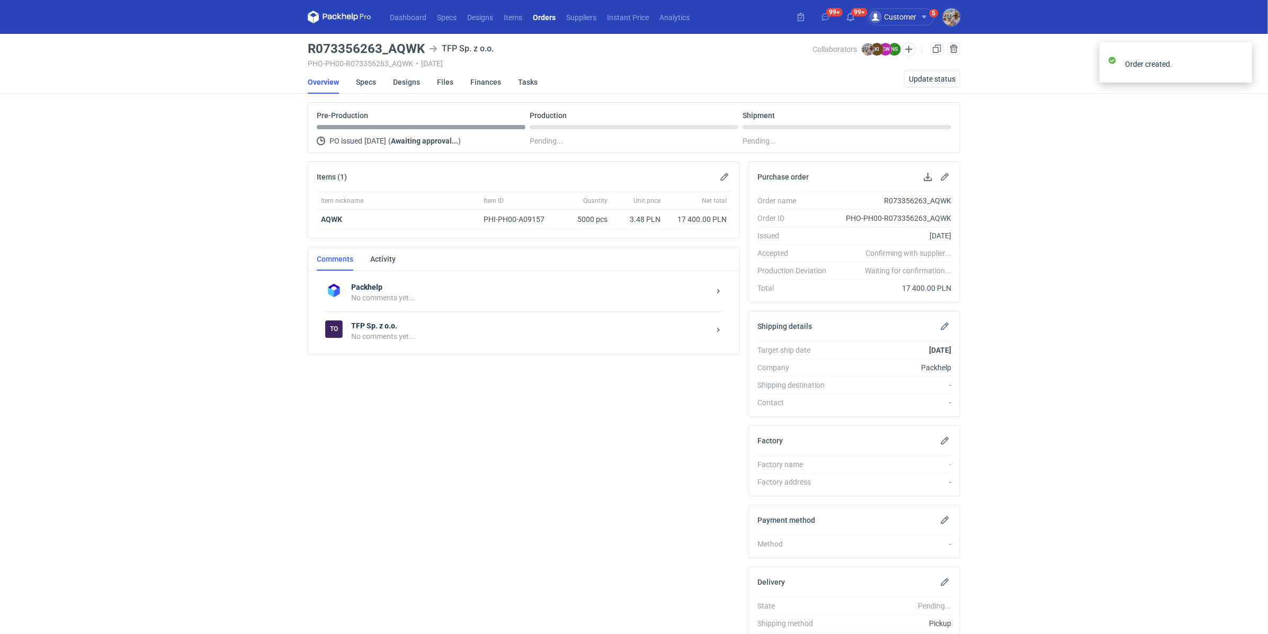
click at [374, 350] on div "Packhelp No comments yet... To TFP Sp. z o.o. No comments yet..." at bounding box center [523, 312] width 431 height 83
click at [379, 341] on div "To TFP Sp. z o.o. No comments yet..." at bounding box center [523, 330] width 397 height 39
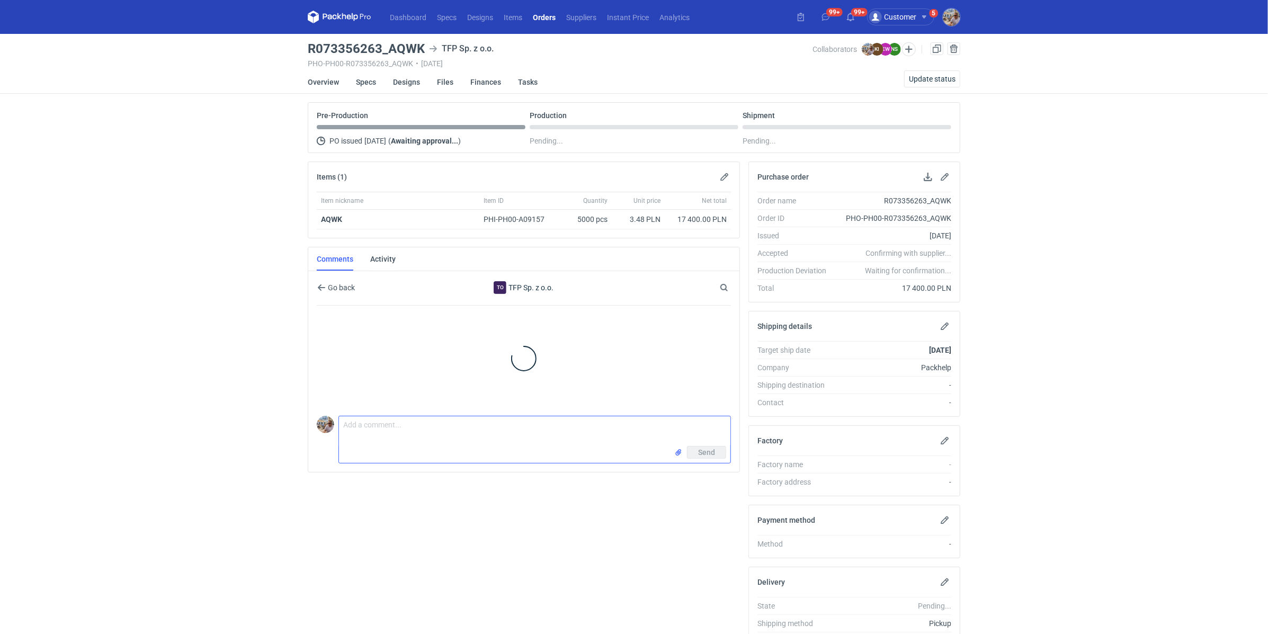
click at [389, 435] on textarea "Comment message" at bounding box center [534, 431] width 391 height 30
paste textarea "CBND - 1"
click at [469, 422] on textarea "Dzień dobry. Zamówienie do wyceny CBND - 1" at bounding box center [534, 431] width 391 height 30
click at [463, 429] on textarea "Dzień dobry. Zamówienie do wyceny CBND - 1" at bounding box center [534, 431] width 391 height 30
click at [467, 423] on textarea "Dzień dobry. Zamówienie do wyceny CBND - 1" at bounding box center [534, 431] width 391 height 30
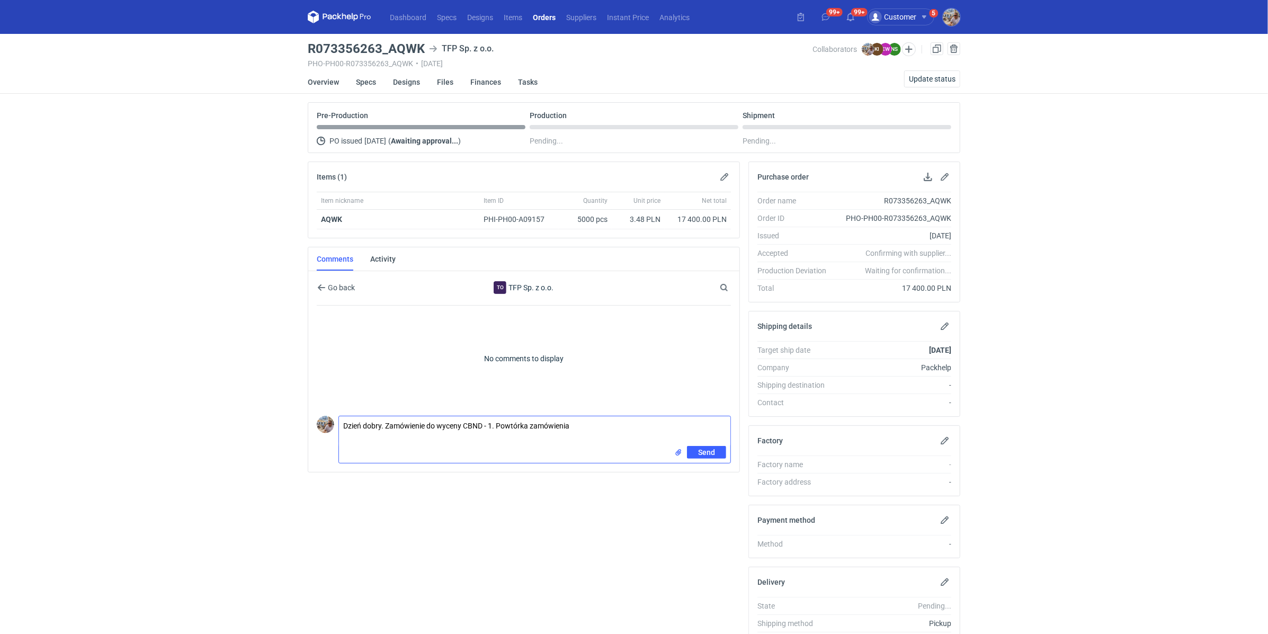
paste textarea "R370172948 PYEX"
type textarea "Dzień dobry. Zamówienie do wyceny CBND - 1. Powtórka zamówienia R370172948 PYEX"
click at [715, 452] on span "Send" at bounding box center [706, 452] width 17 height 7
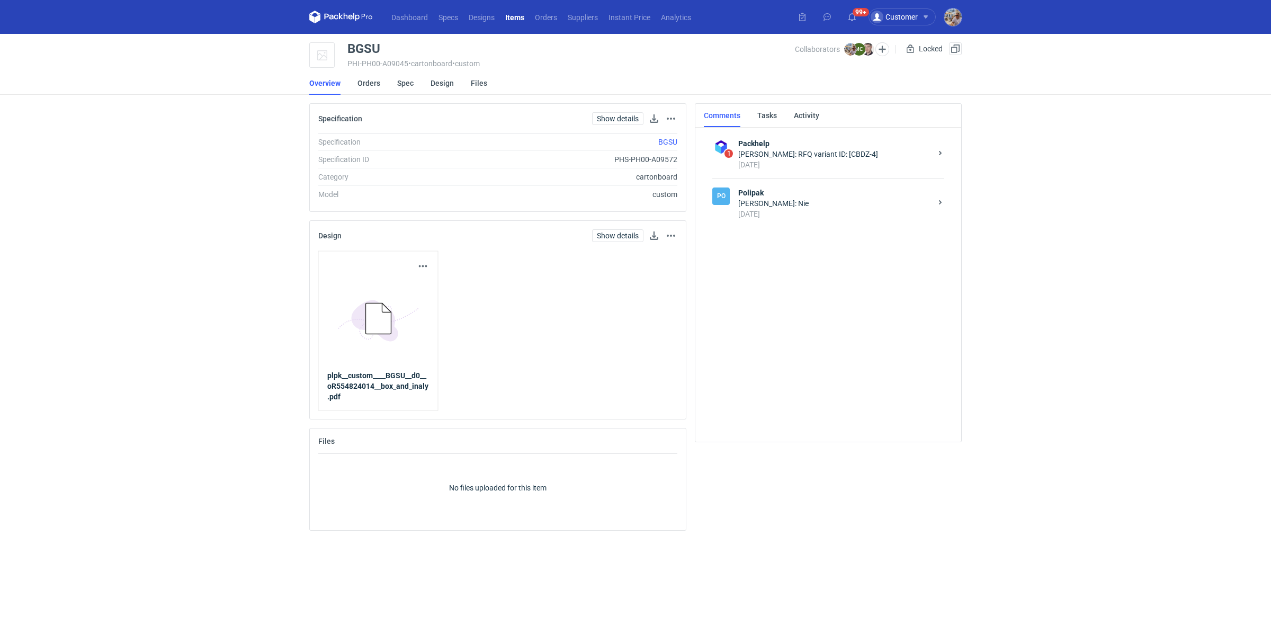
click at [789, 195] on strong "Polipak" at bounding box center [834, 193] width 193 height 11
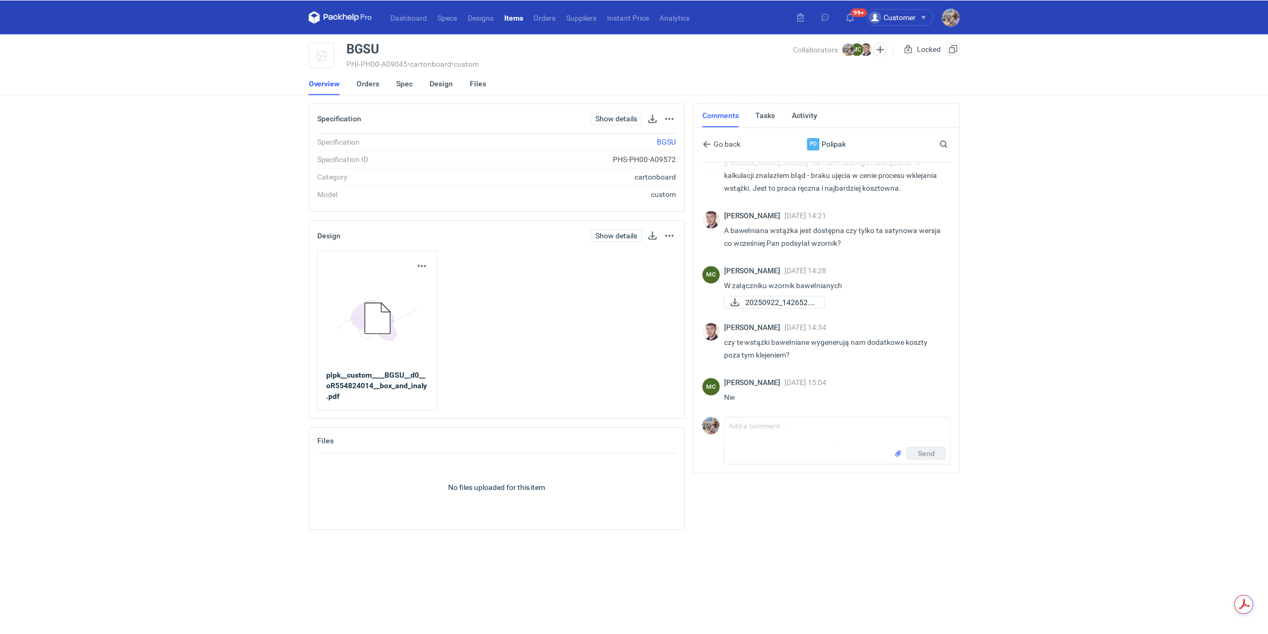
scroll to position [887, 0]
click at [363, 84] on link "Orders" at bounding box center [369, 83] width 23 height 23
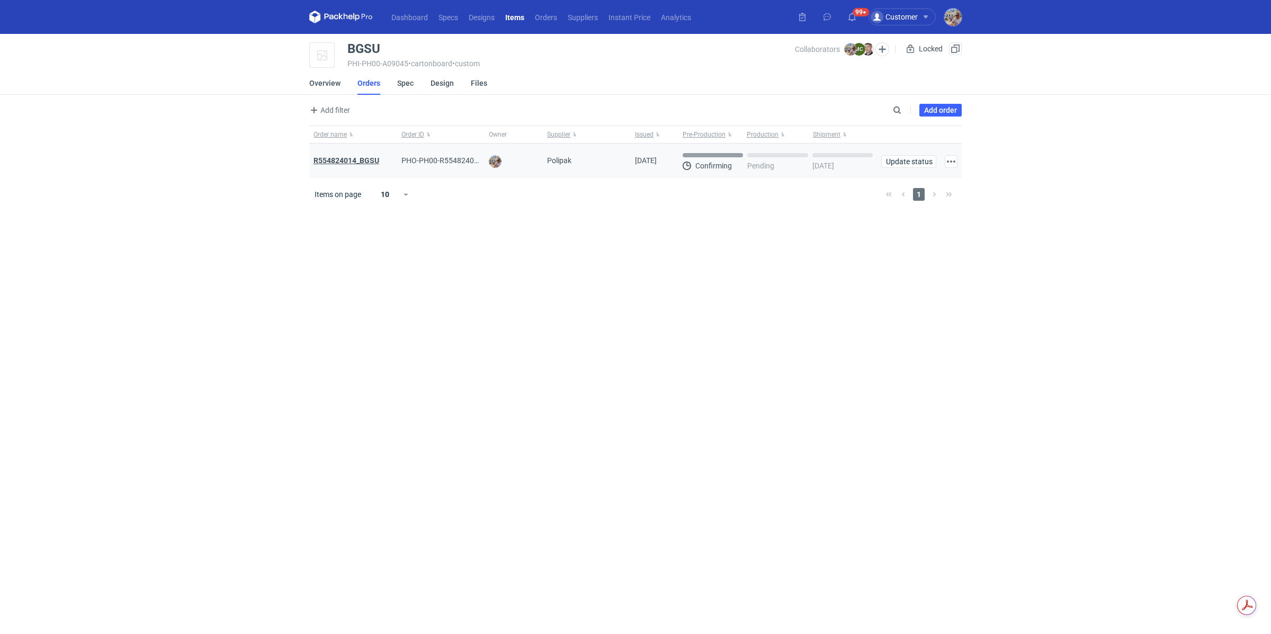
click at [361, 160] on strong "R554824014_BGSU" at bounding box center [347, 160] width 66 height 8
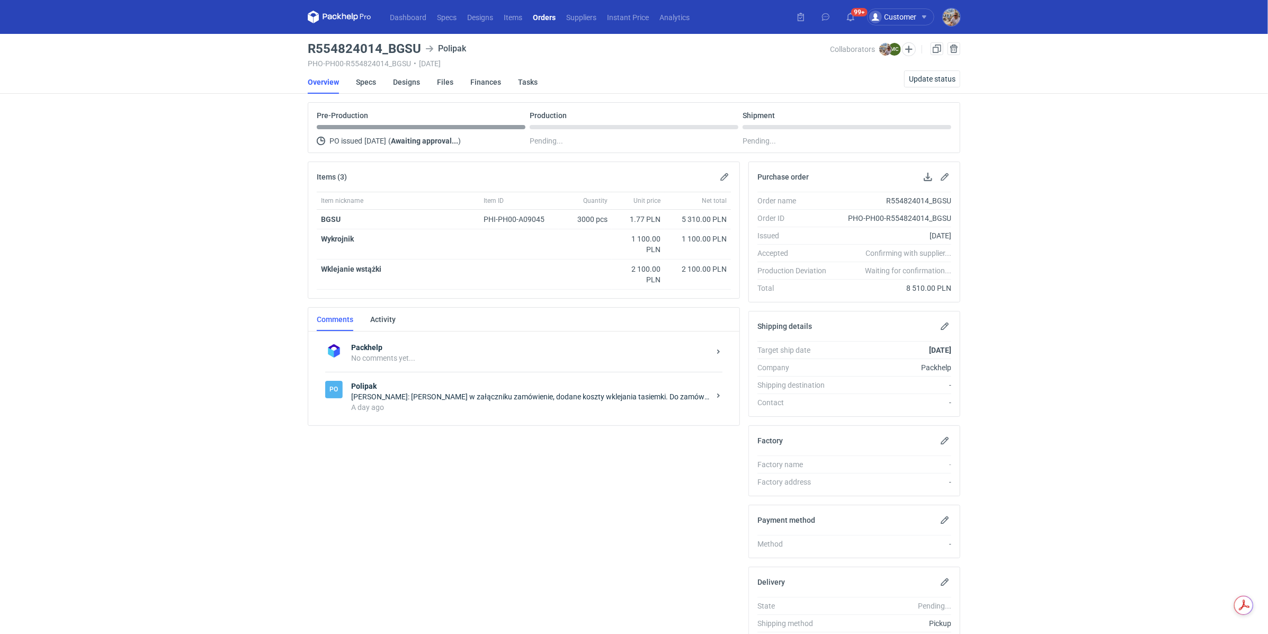
click at [404, 397] on div "Michał Palasek: Marcin w załączniku zamówienie, dodane koszty wklejania tasiemk…" at bounding box center [530, 396] width 359 height 11
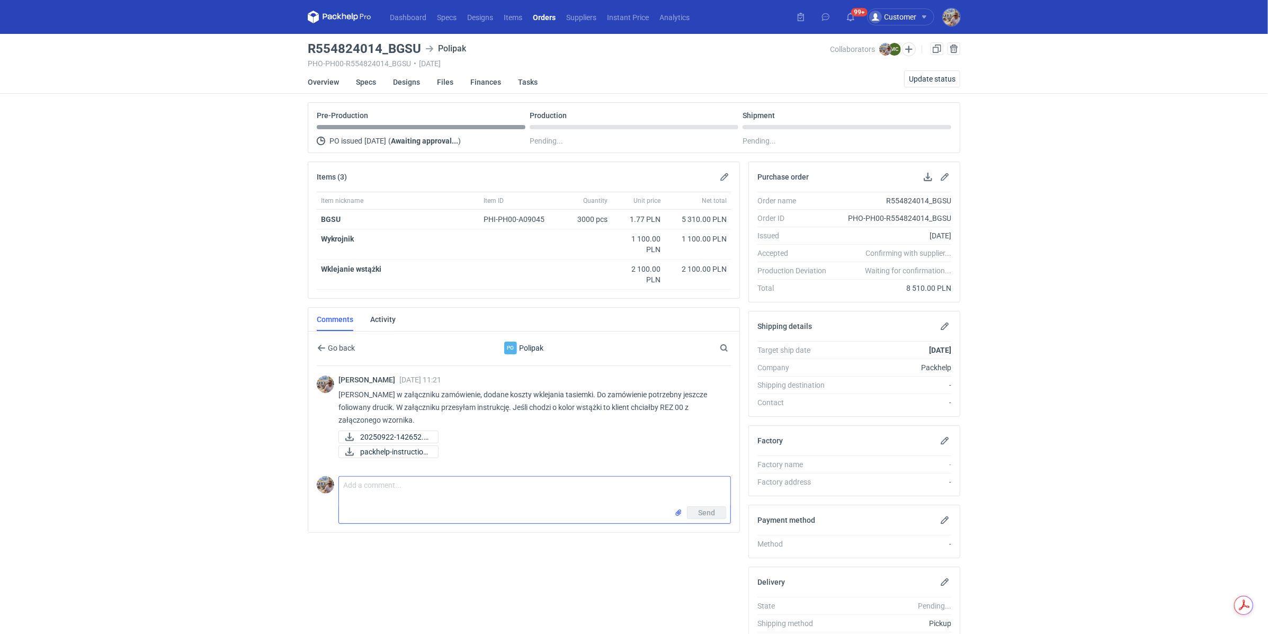
click at [424, 483] on textarea "Comment message" at bounding box center [534, 492] width 391 height 30
type textarea "Cześć Marcin daj znać odnośnie terminu realizacji. Potrzebujemy produkcji na ja…"
